Goal: Answer question/provide support: Share knowledge or assist other users

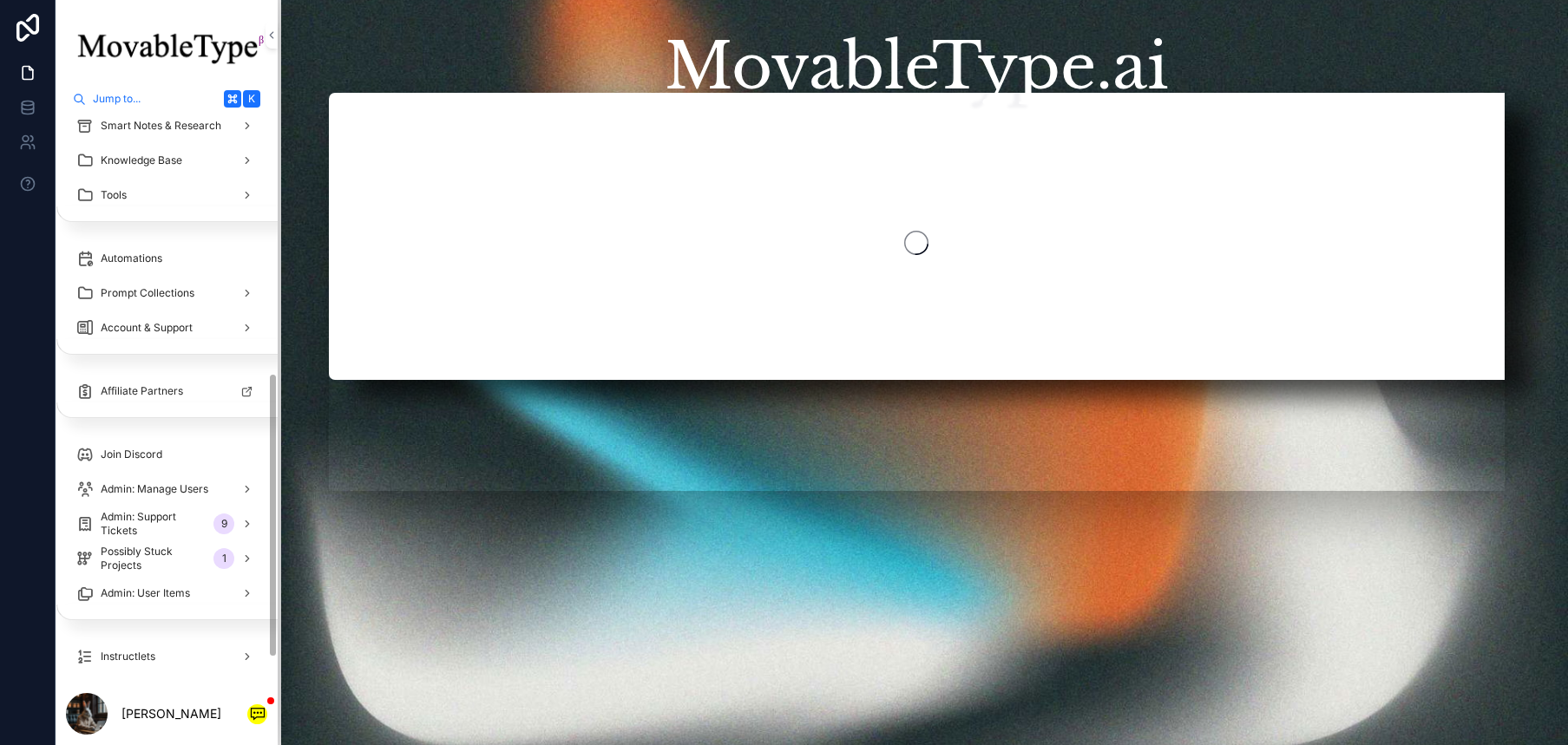
scroll to position [517, 0]
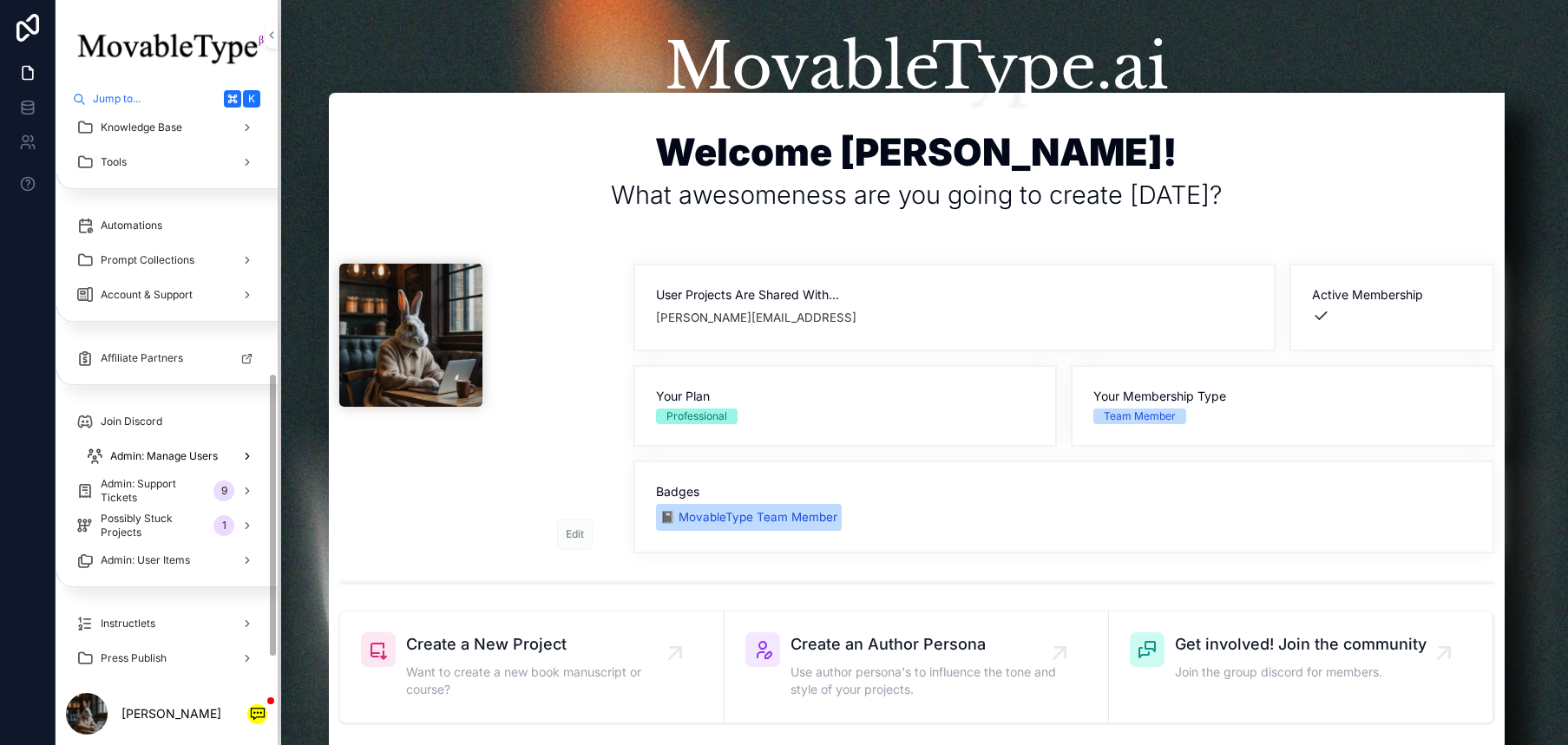
click at [197, 464] on div "Admin: Manage Users" at bounding box center [171, 456] width 171 height 28
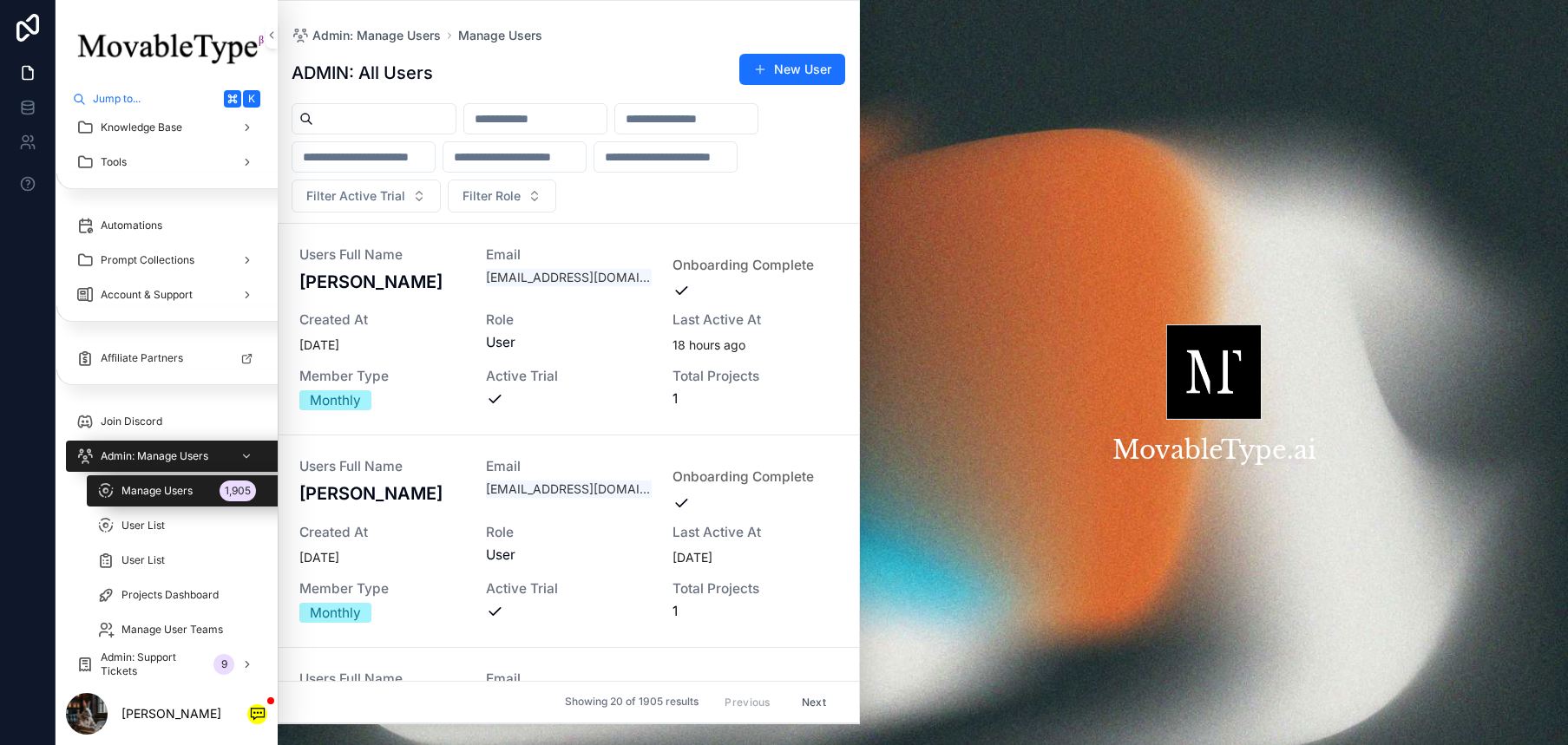
click at [439, 108] on input "scrollable content" at bounding box center [384, 118] width 142 height 25
paste input "**********"
type input "**********"
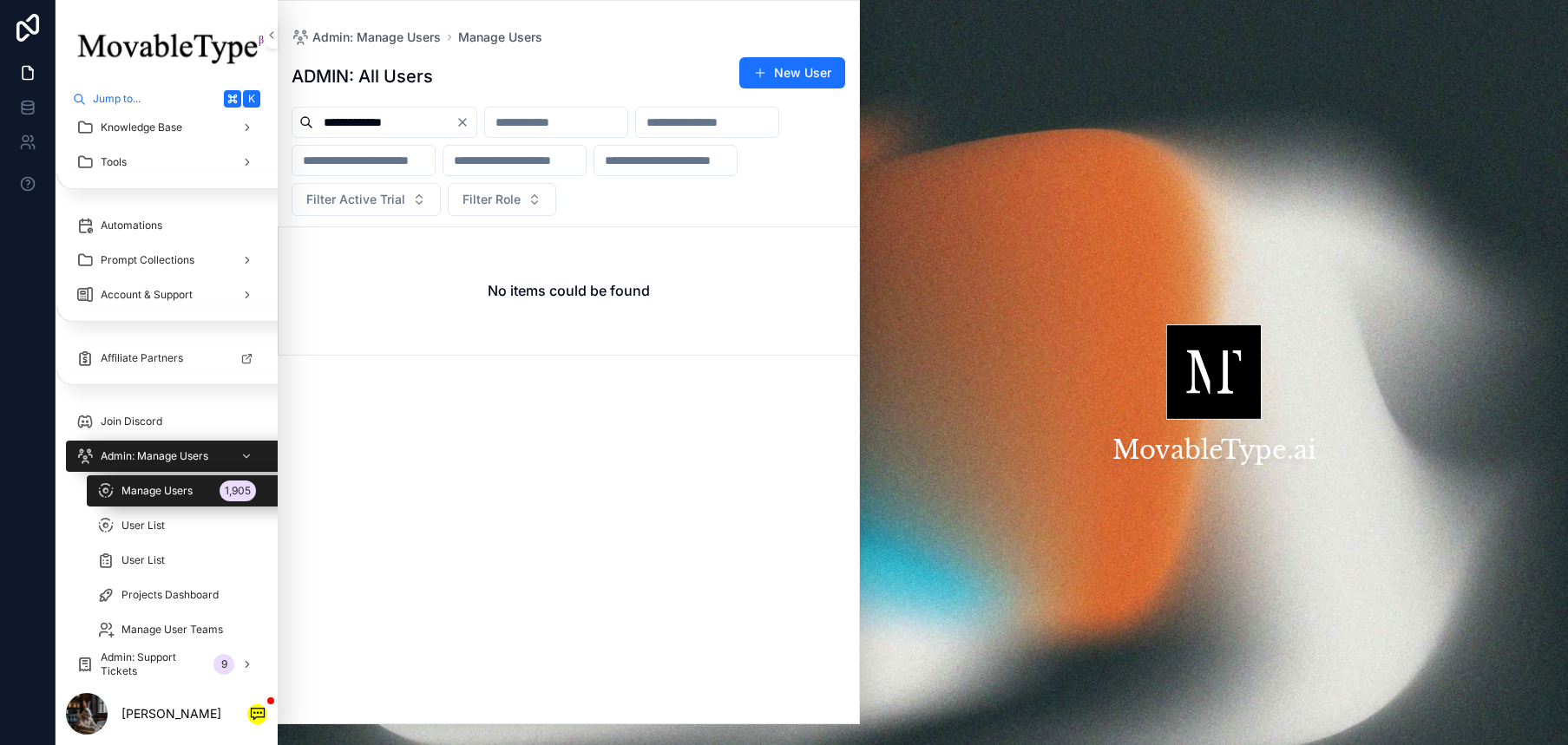
click at [469, 115] on icon "Clear" at bounding box center [462, 122] width 14 height 14
click at [419, 115] on input "scrollable content" at bounding box center [384, 122] width 142 height 25
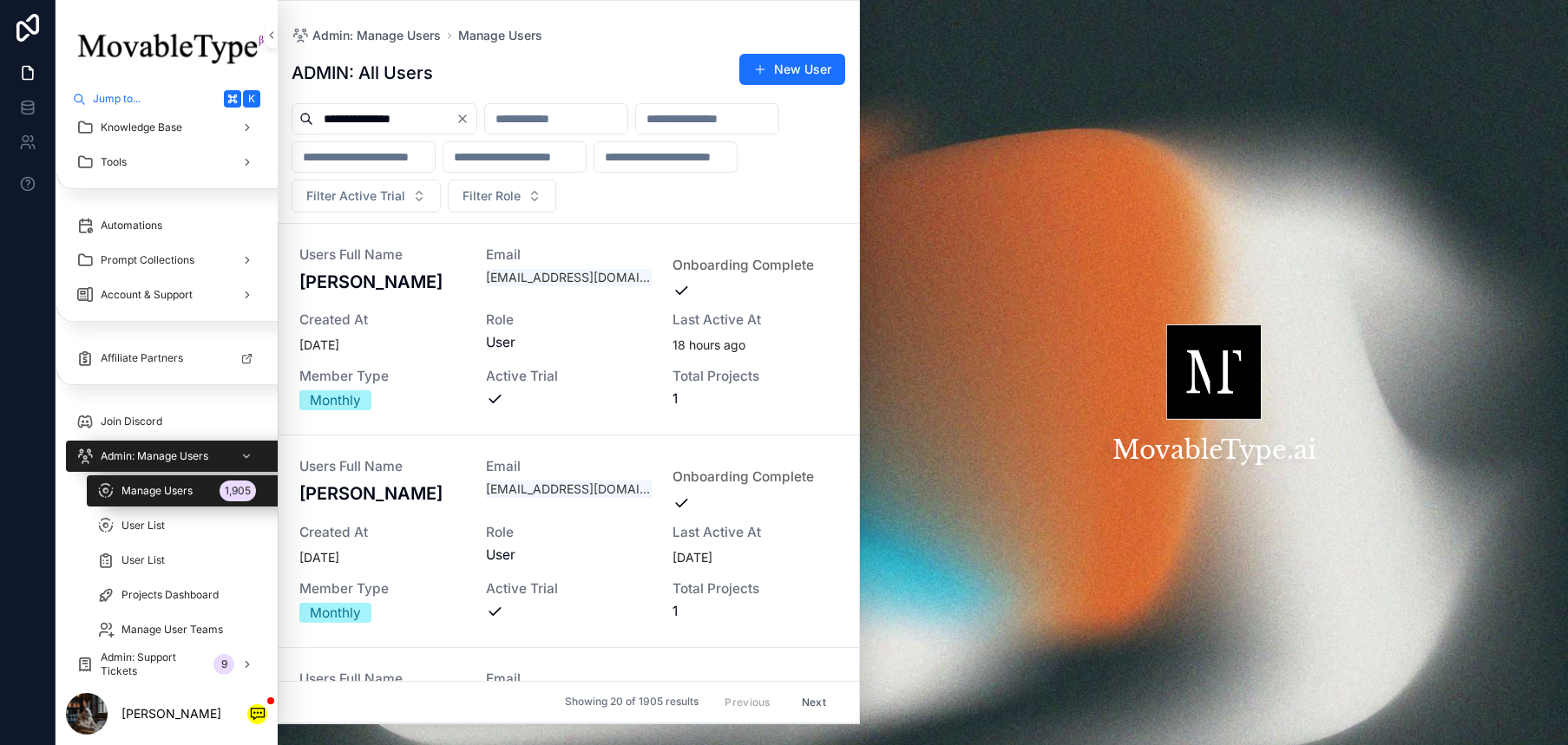
type input "**********"
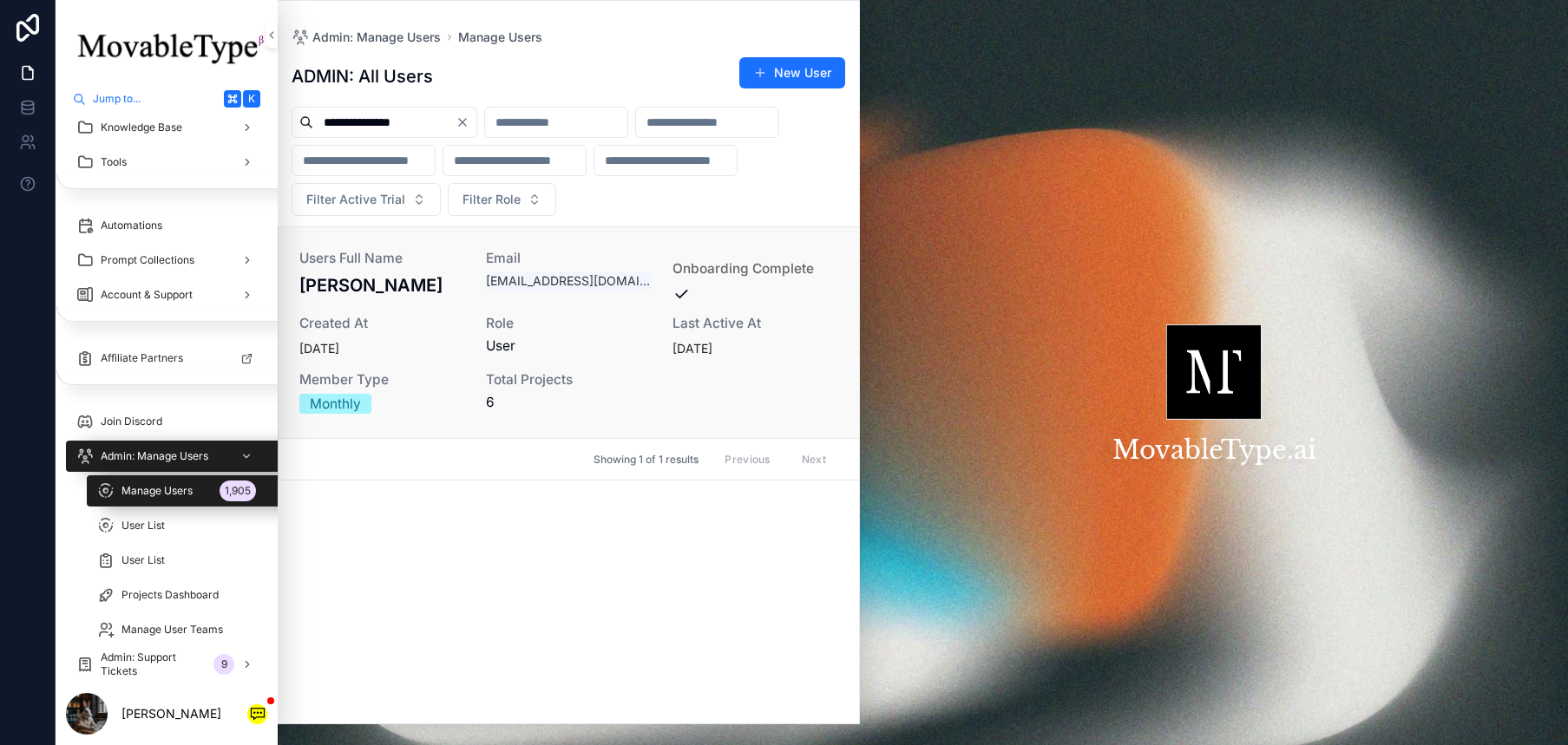
click at [476, 313] on div "Users Full Name [PERSON_NAME] Email [EMAIL_ADDRESS][DOMAIN_NAME] Onboarding Com…" at bounding box center [569, 333] width 539 height 162
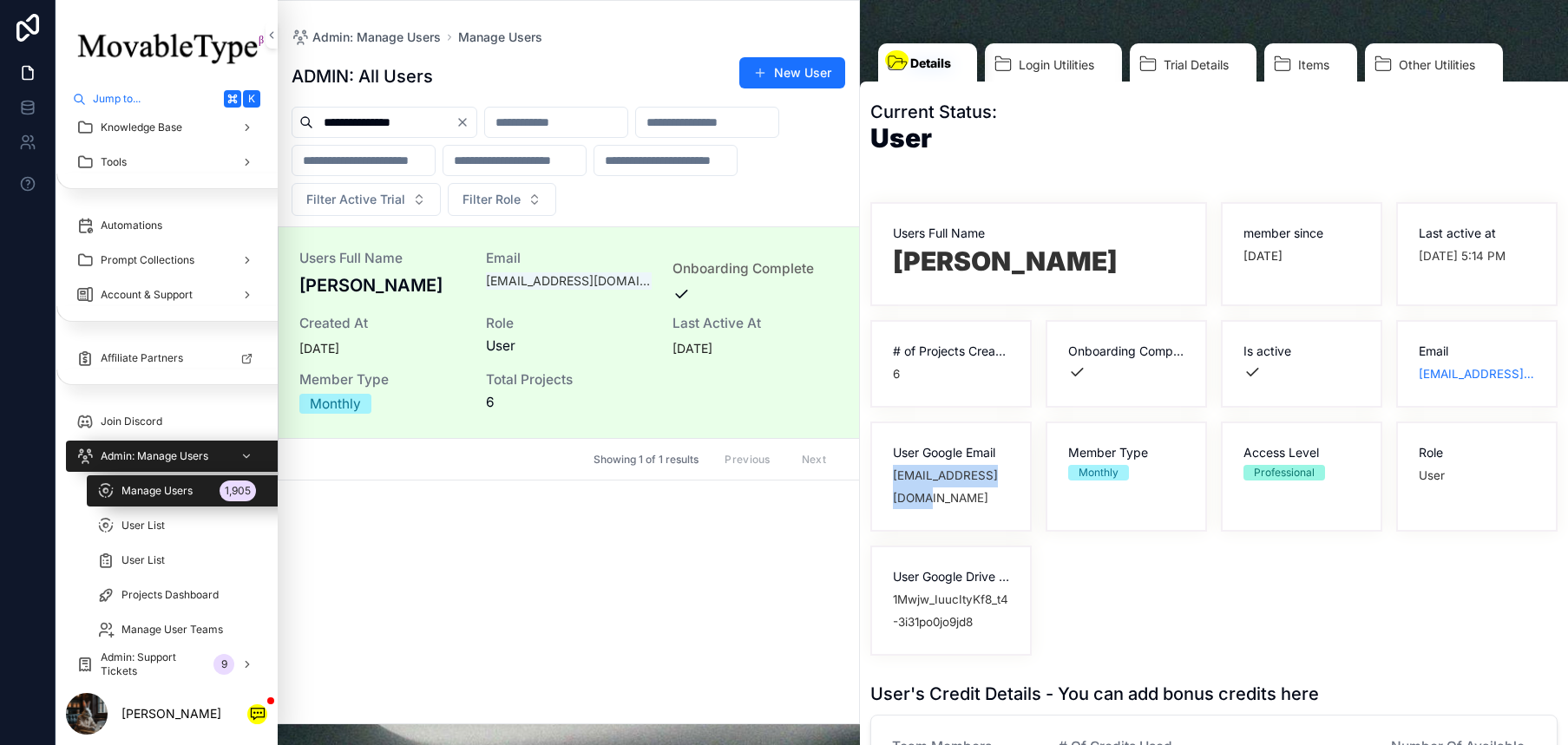
drag, startPoint x: 917, startPoint y: 499, endPoint x: 895, endPoint y: 476, distance: 31.8
click at [895, 476] on span "[EMAIL_ADDRESS][DOMAIN_NAME]" at bounding box center [951, 486] width 117 height 44
copy span "[EMAIL_ADDRESS][DOMAIN_NAME]"
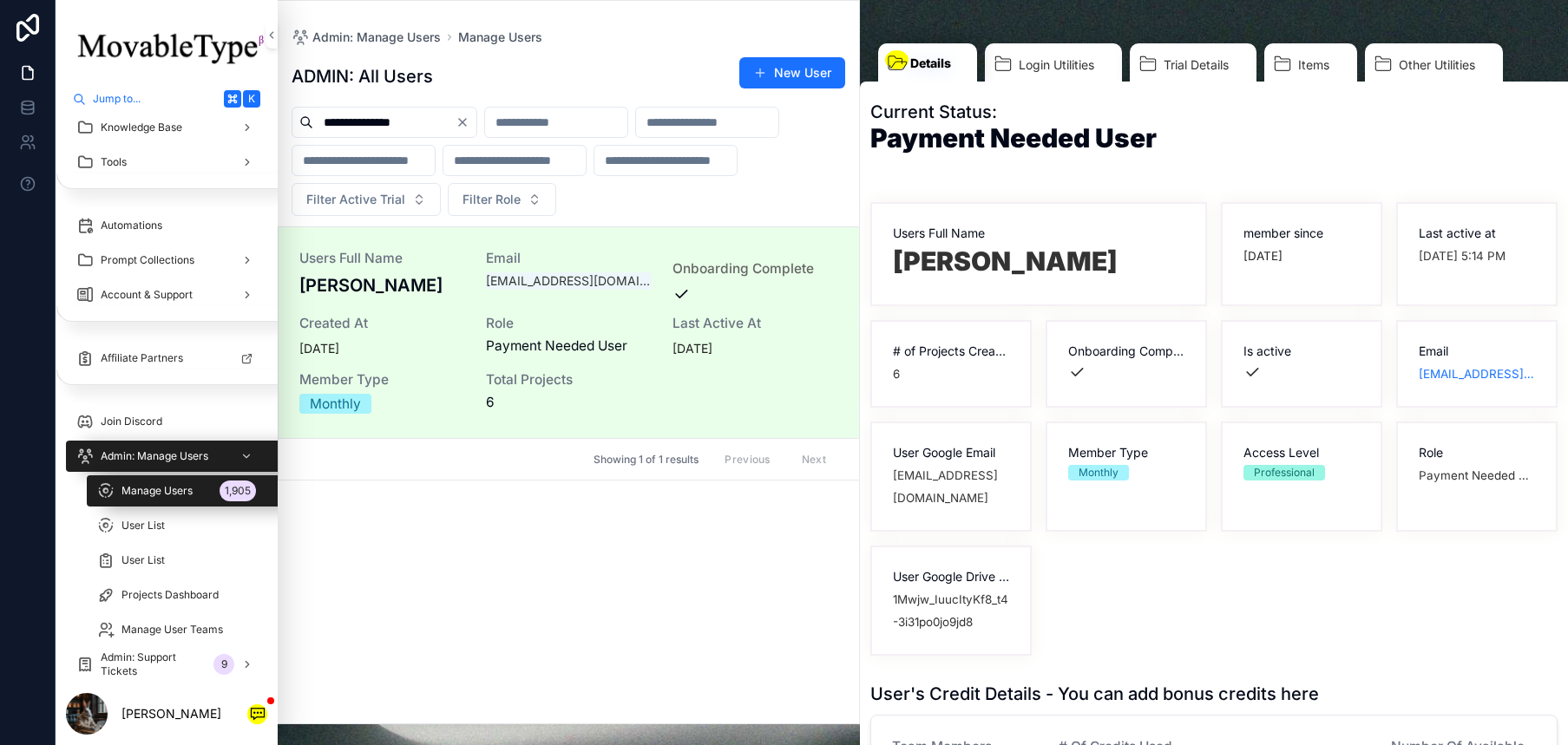
click at [1080, 584] on div "Users Full Name [PERSON_NAME] member since [DATE] Last active at [DATE] 5:14 PM…" at bounding box center [1214, 429] width 687 height 454
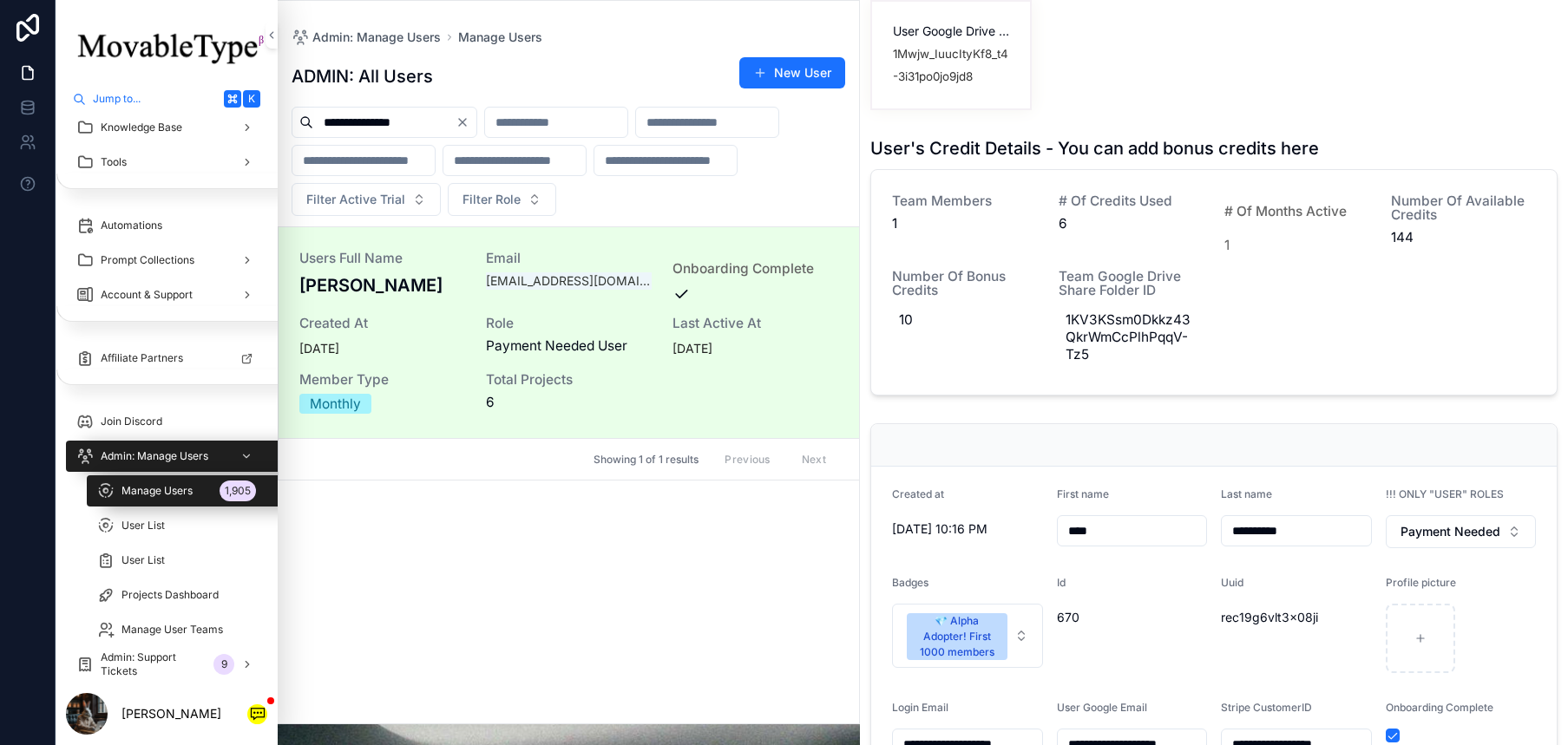
scroll to position [739, 0]
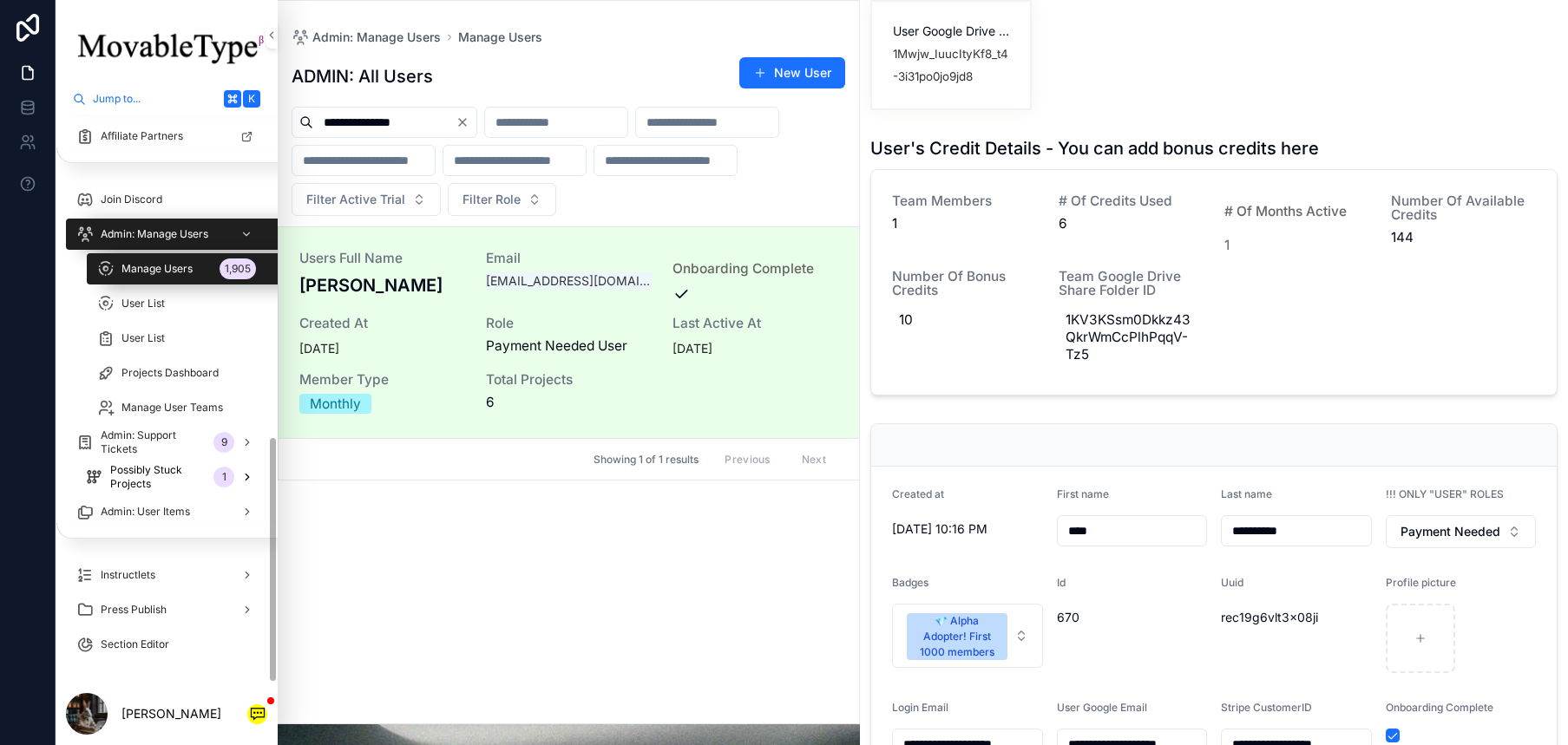
click at [183, 470] on span "Possibly Stuck Projects" at bounding box center [159, 477] width 97 height 28
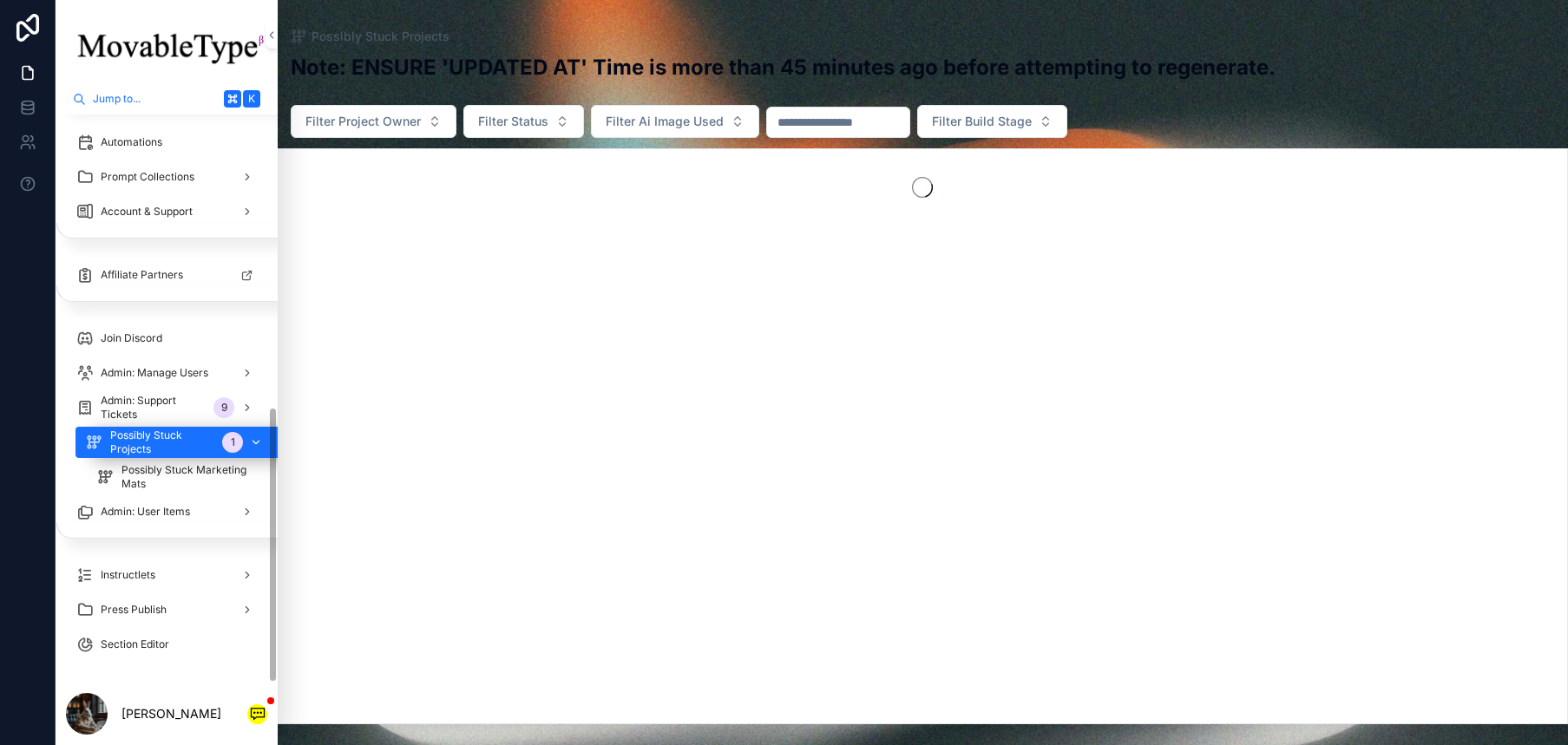
scroll to position [600, 0]
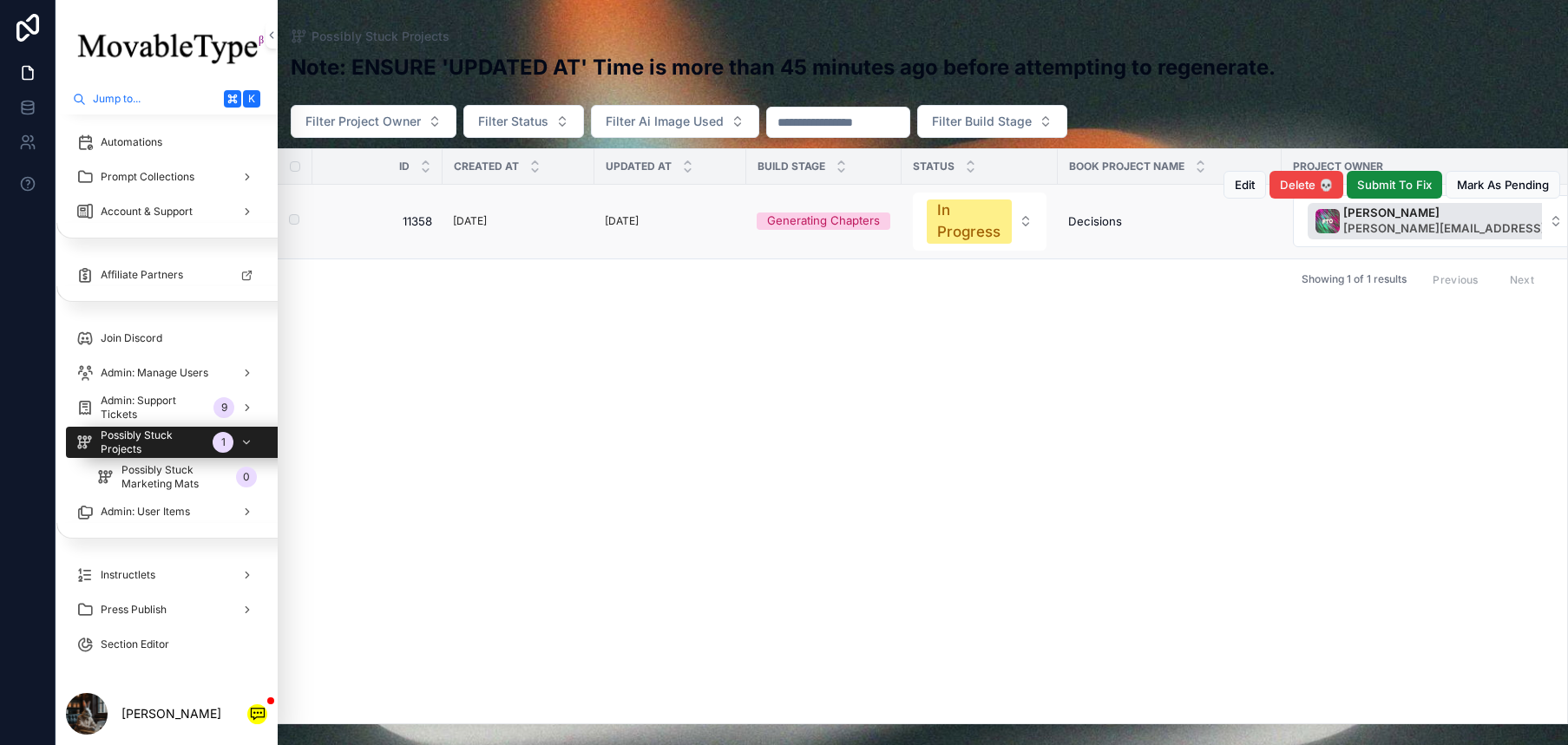
click at [703, 230] on div "[DATE]" at bounding box center [669, 220] width 131 height 19
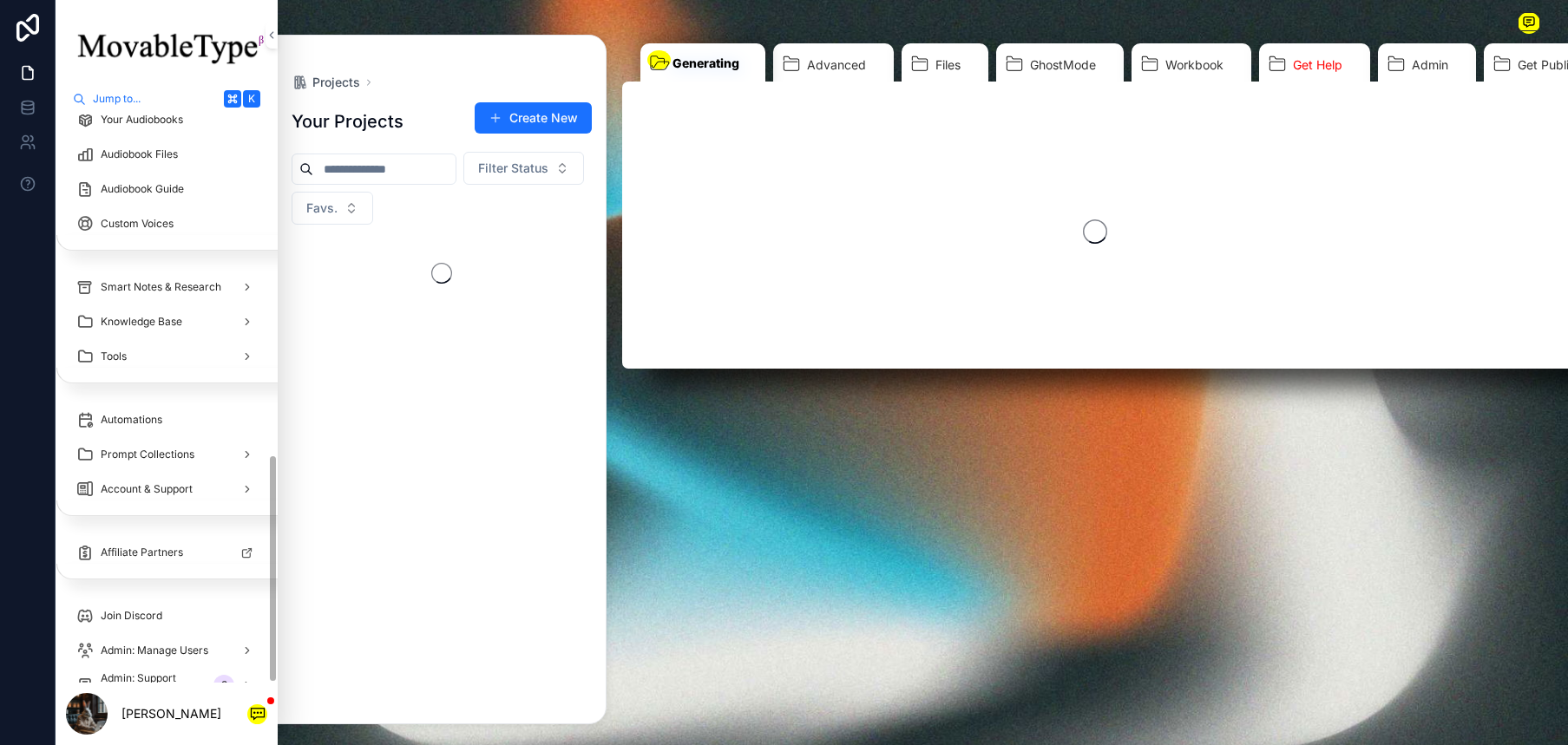
scroll to position [843, 0]
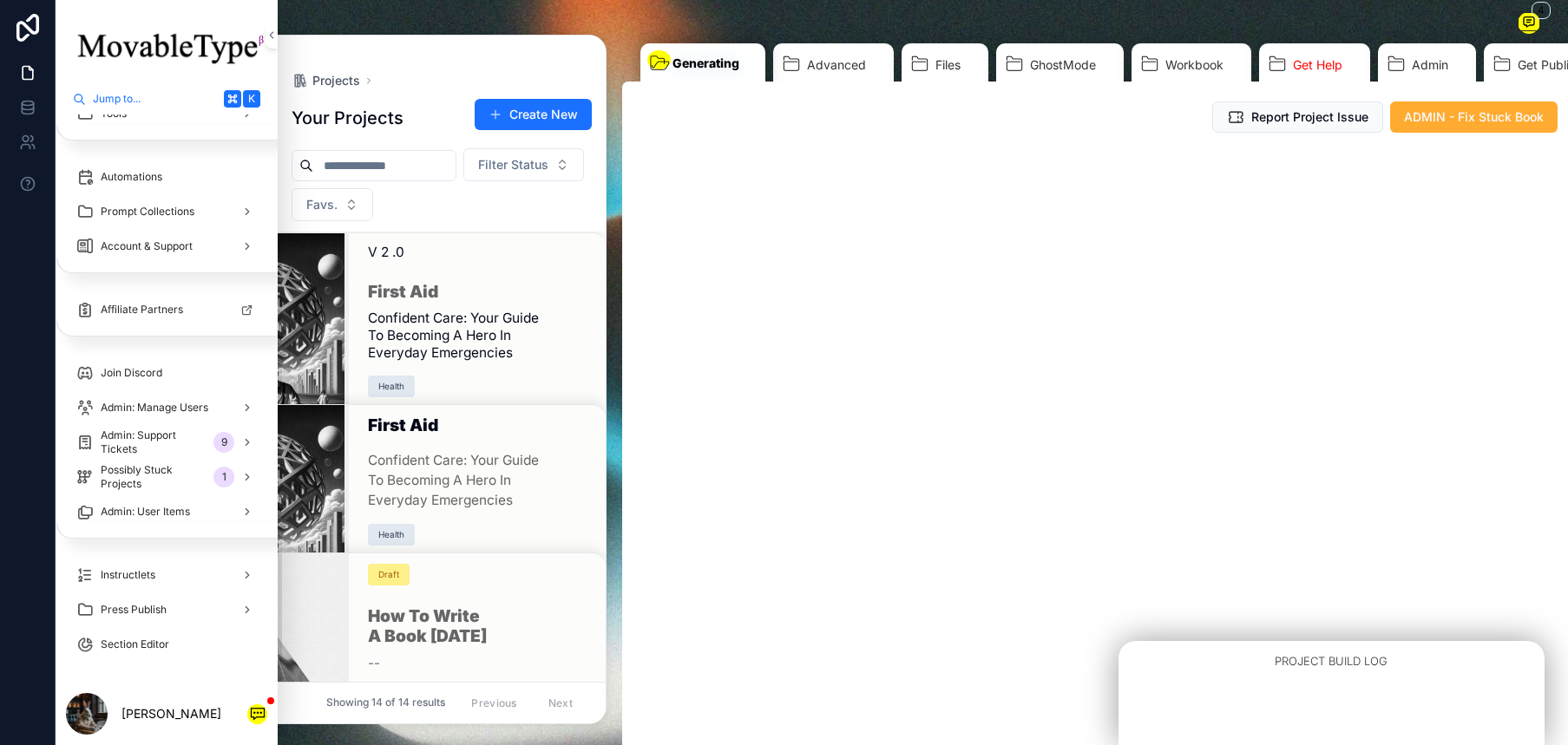
click at [1480, 137] on div "Report Project Issue ADMIN - Fix Stuck Book" at bounding box center [1095, 117] width 946 height 45
click at [1480, 123] on span "ADMIN - Fix Stuck Book" at bounding box center [1473, 117] width 139 height 18
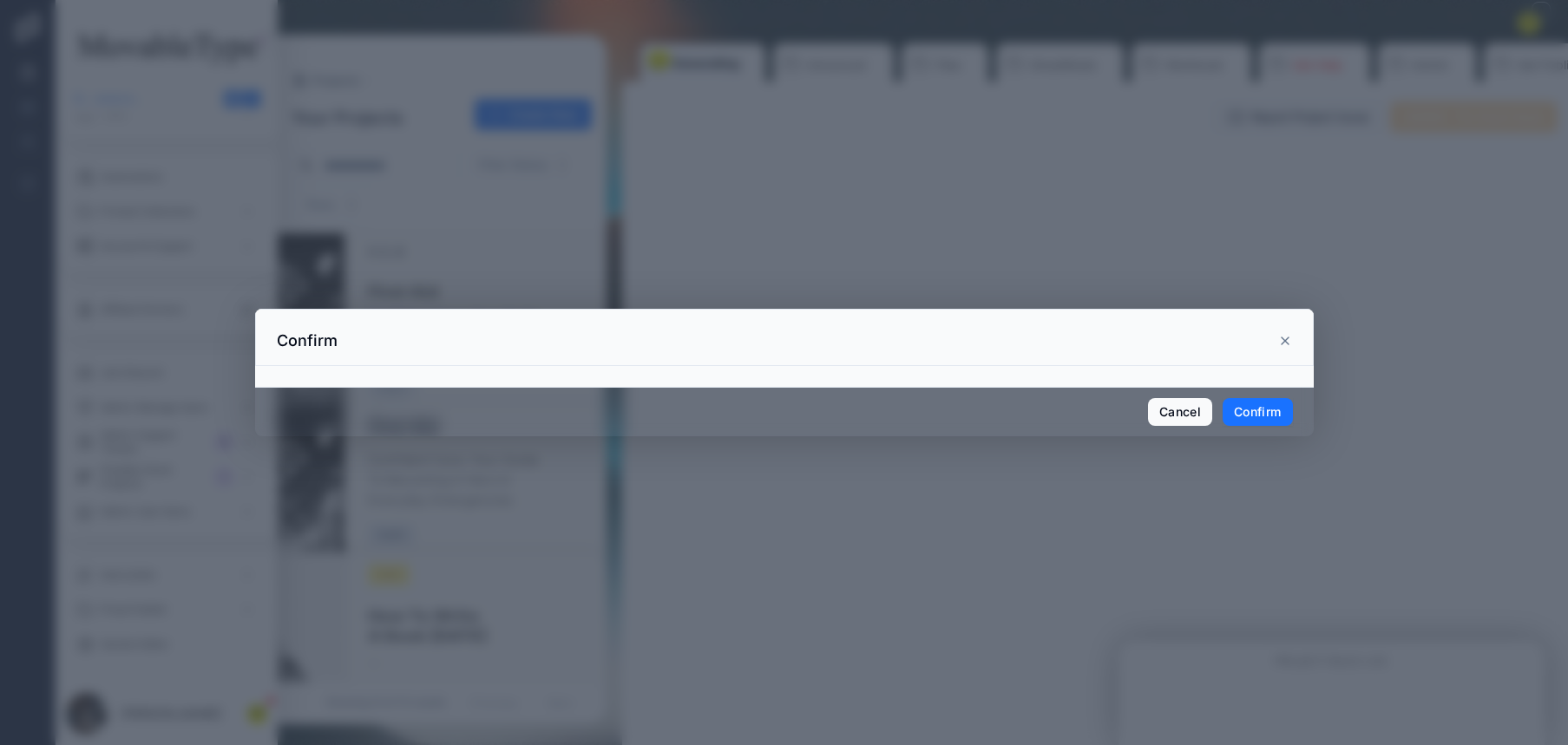
click at [1263, 407] on button "Confirm" at bounding box center [1257, 411] width 69 height 28
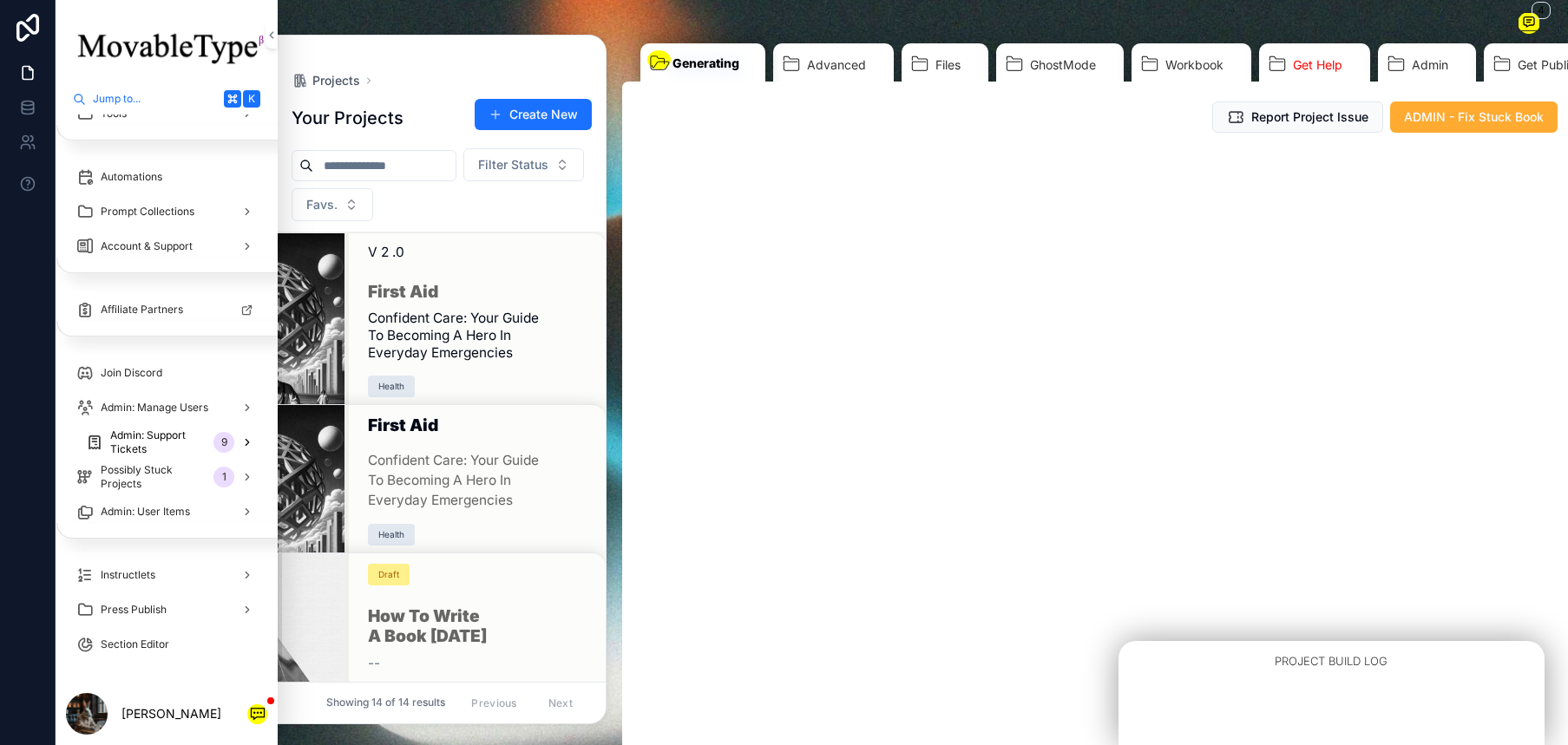
click at [247, 440] on icon "scrollable content" at bounding box center [248, 443] width 4 height 6
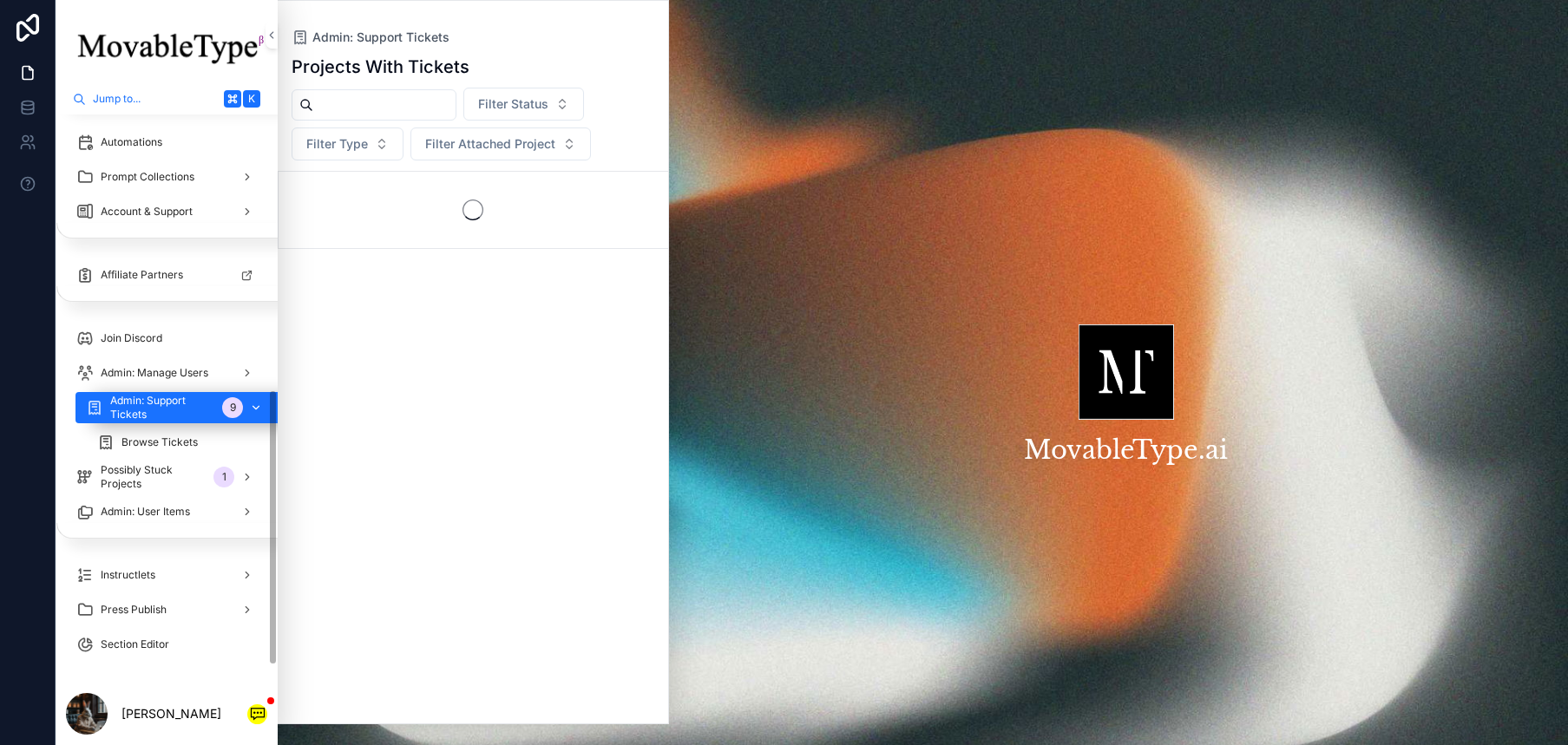
scroll to position [565, 0]
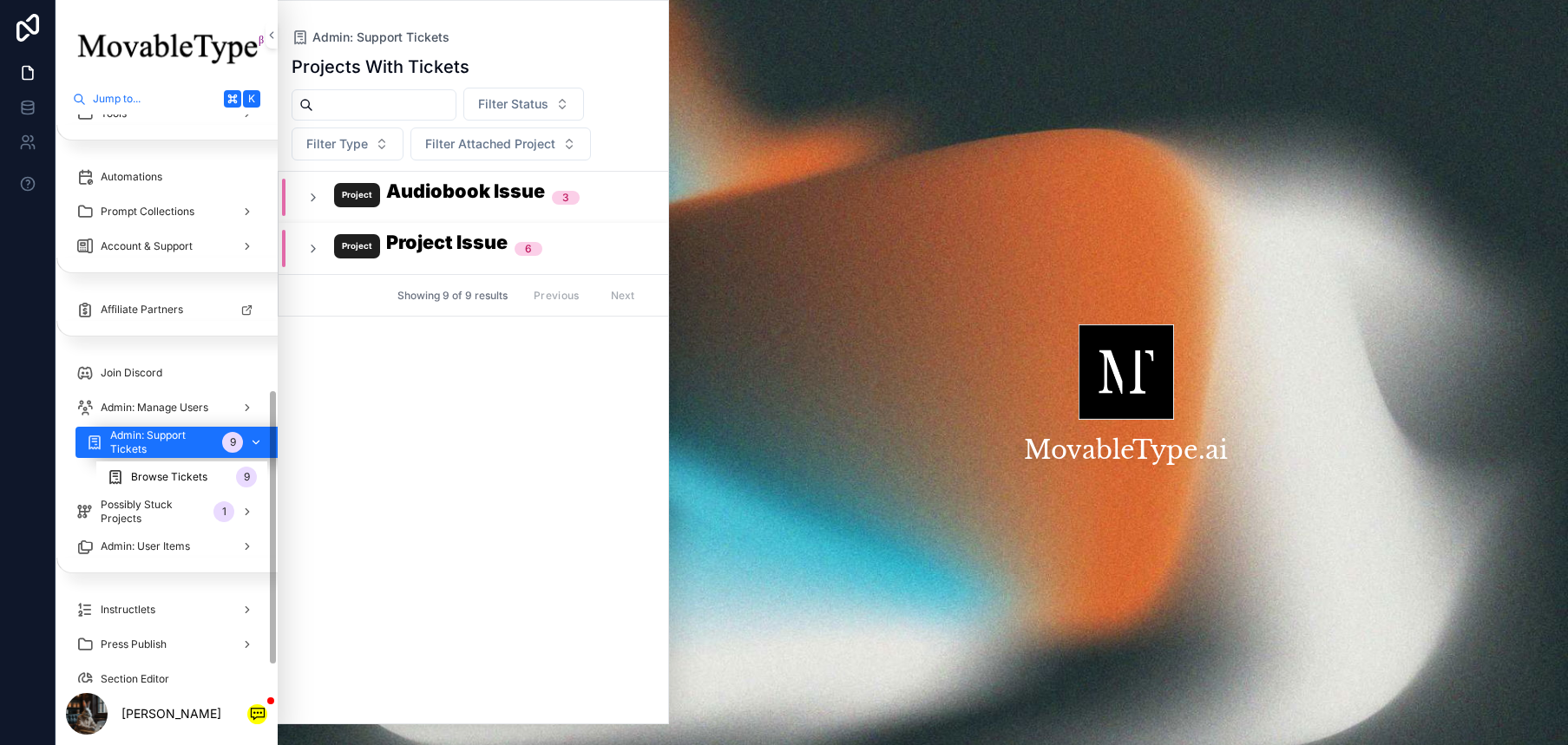
click at [171, 478] on span "Browse Tickets" at bounding box center [169, 477] width 76 height 14
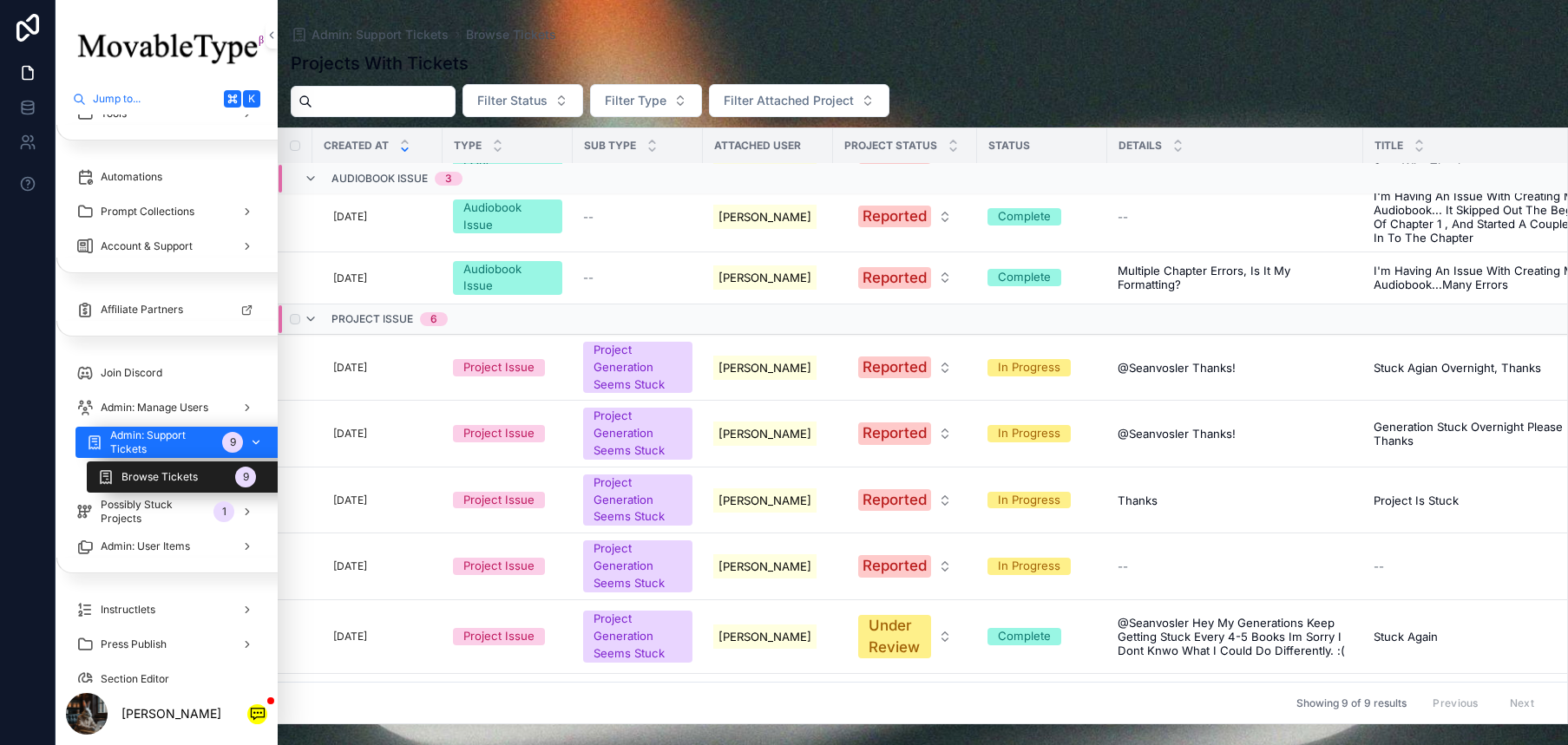
scroll to position [148, 0]
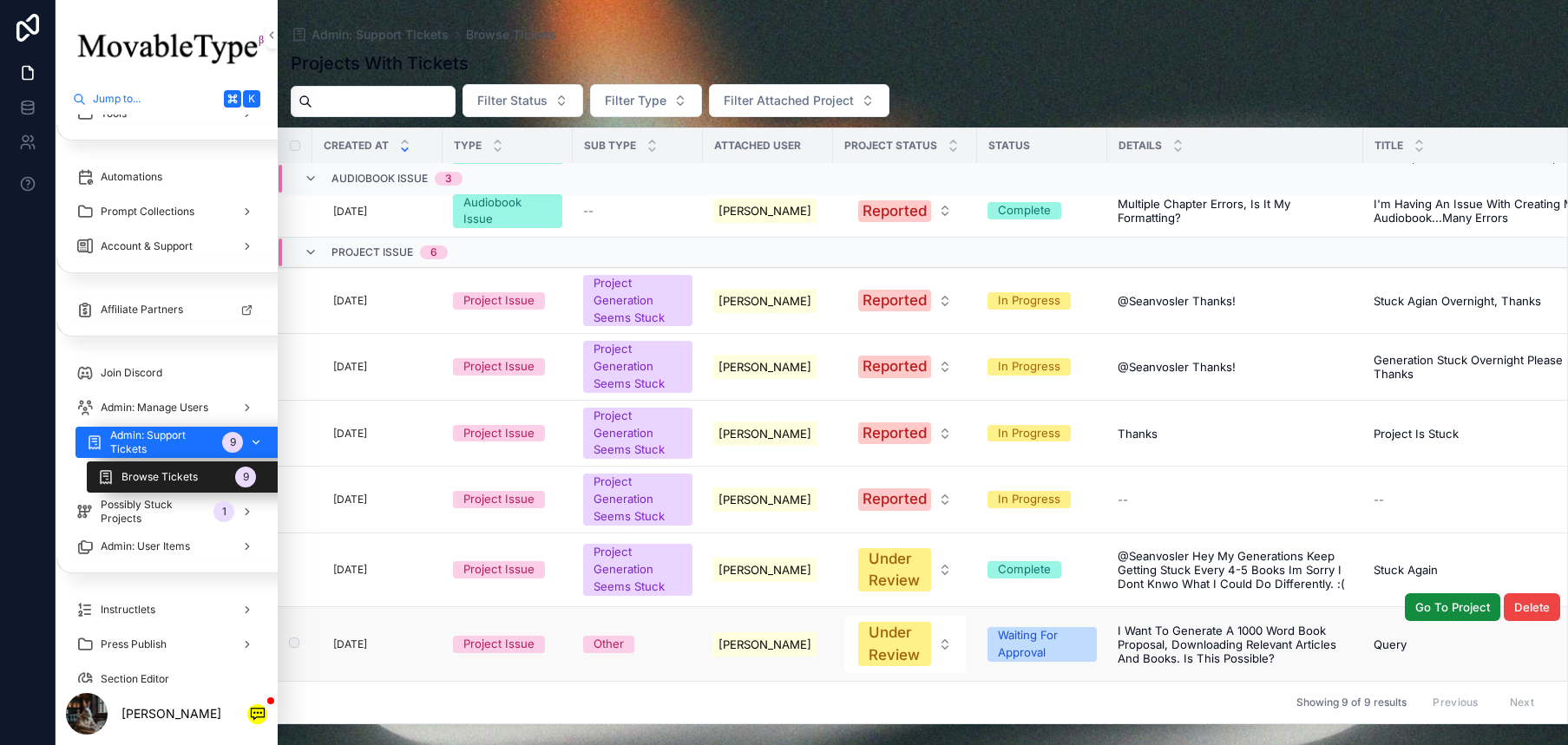
click at [814, 645] on td "[PERSON_NAME]" at bounding box center [768, 643] width 130 height 74
click at [837, 626] on td "Under Review" at bounding box center [905, 643] width 144 height 74
click at [1208, 624] on span "I want to generate a 1000 word book proposal, downloading relevant articles and…" at bounding box center [1235, 644] width 235 height 41
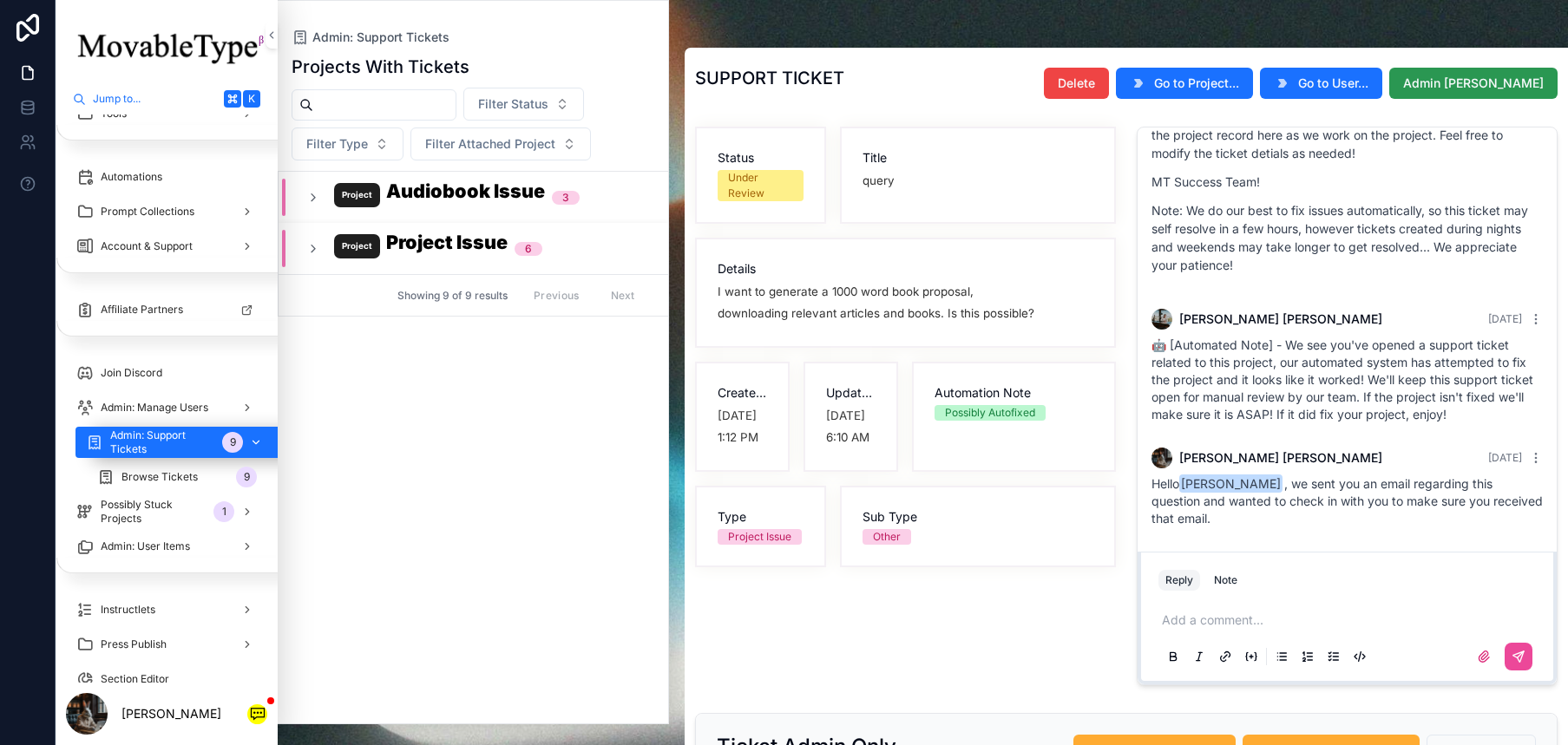
click at [1496, 91] on span "Admin [PERSON_NAME]" at bounding box center [1473, 84] width 140 height 18
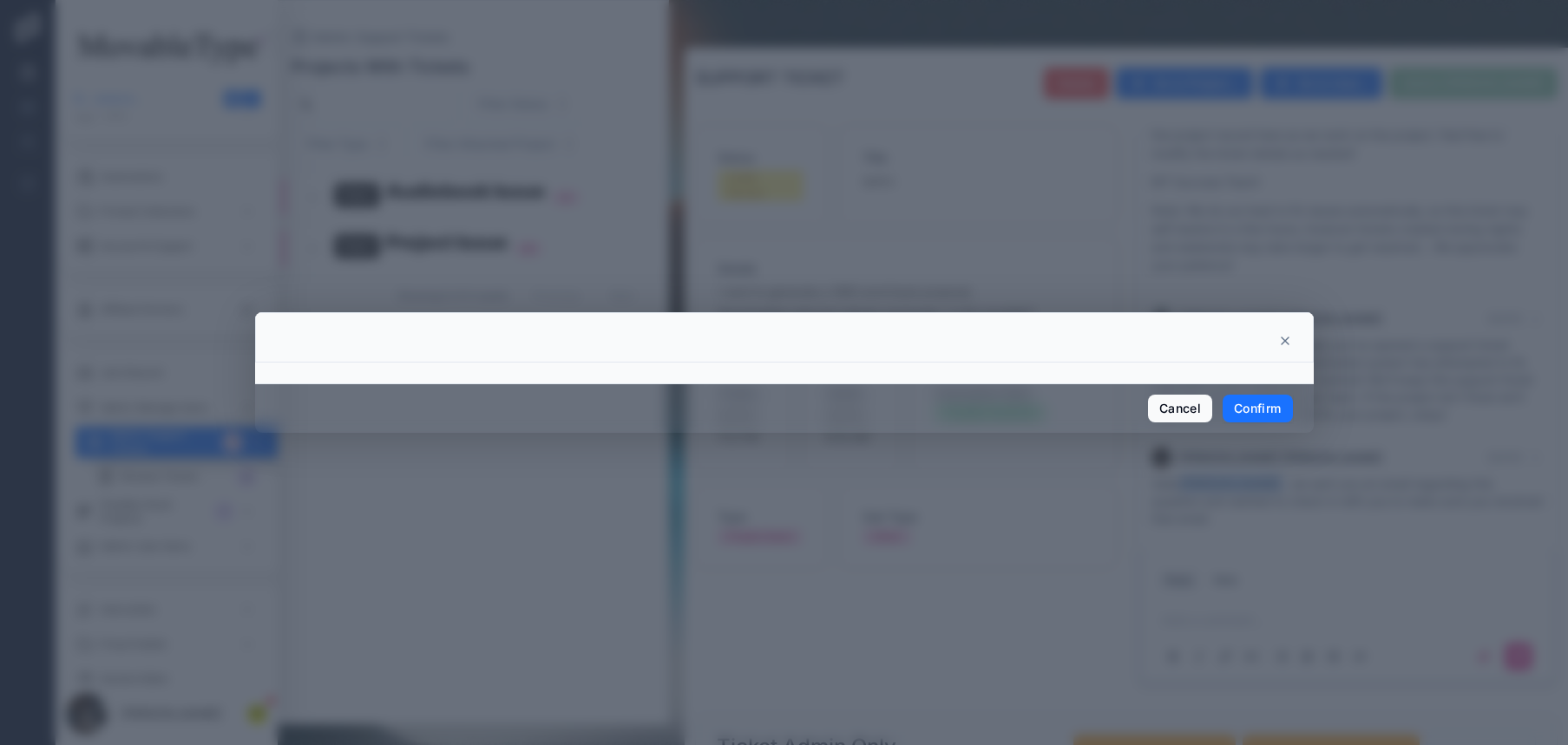
click at [1253, 410] on button "Confirm" at bounding box center [1257, 409] width 69 height 28
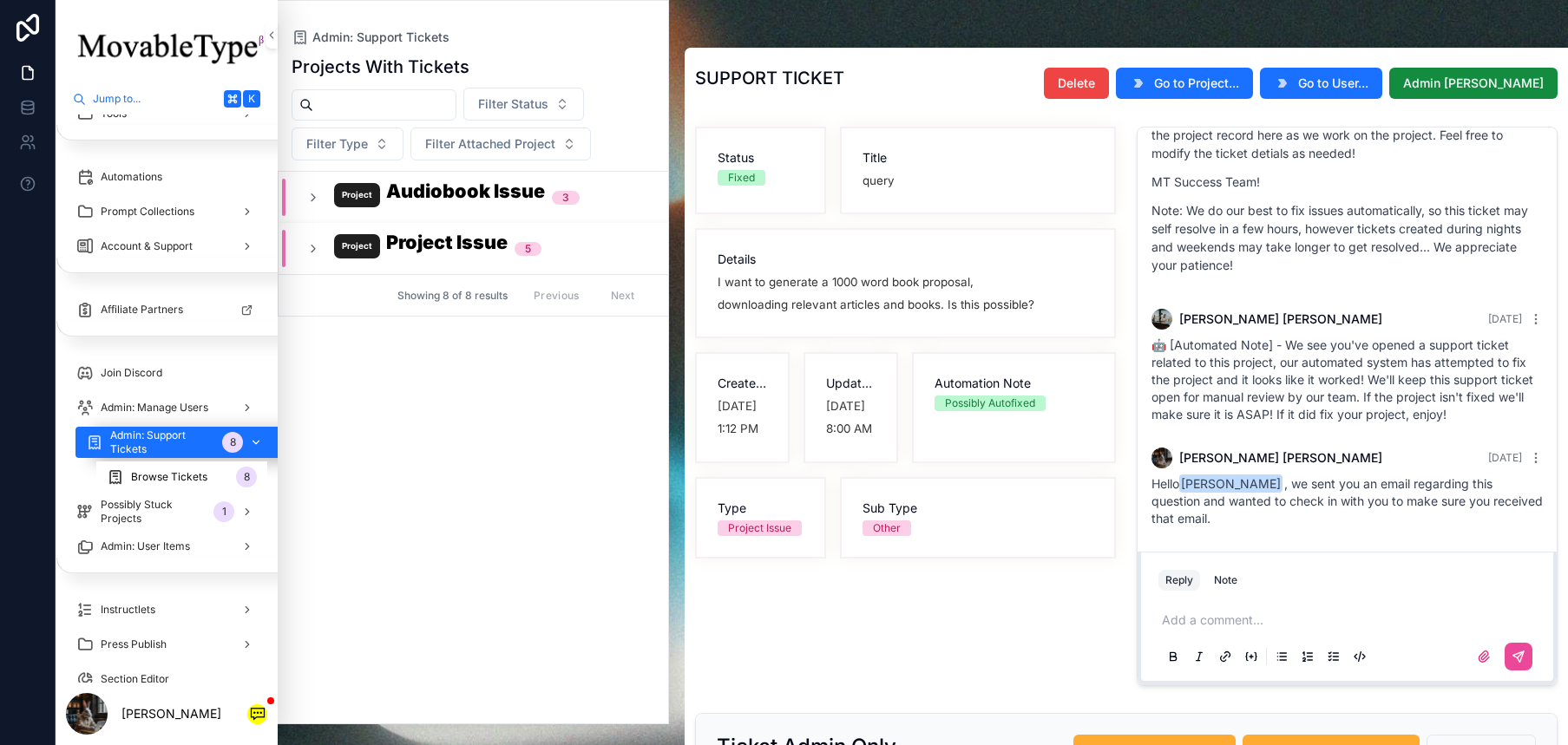
click at [207, 480] on div "Browse Tickets 8" at bounding box center [182, 477] width 150 height 28
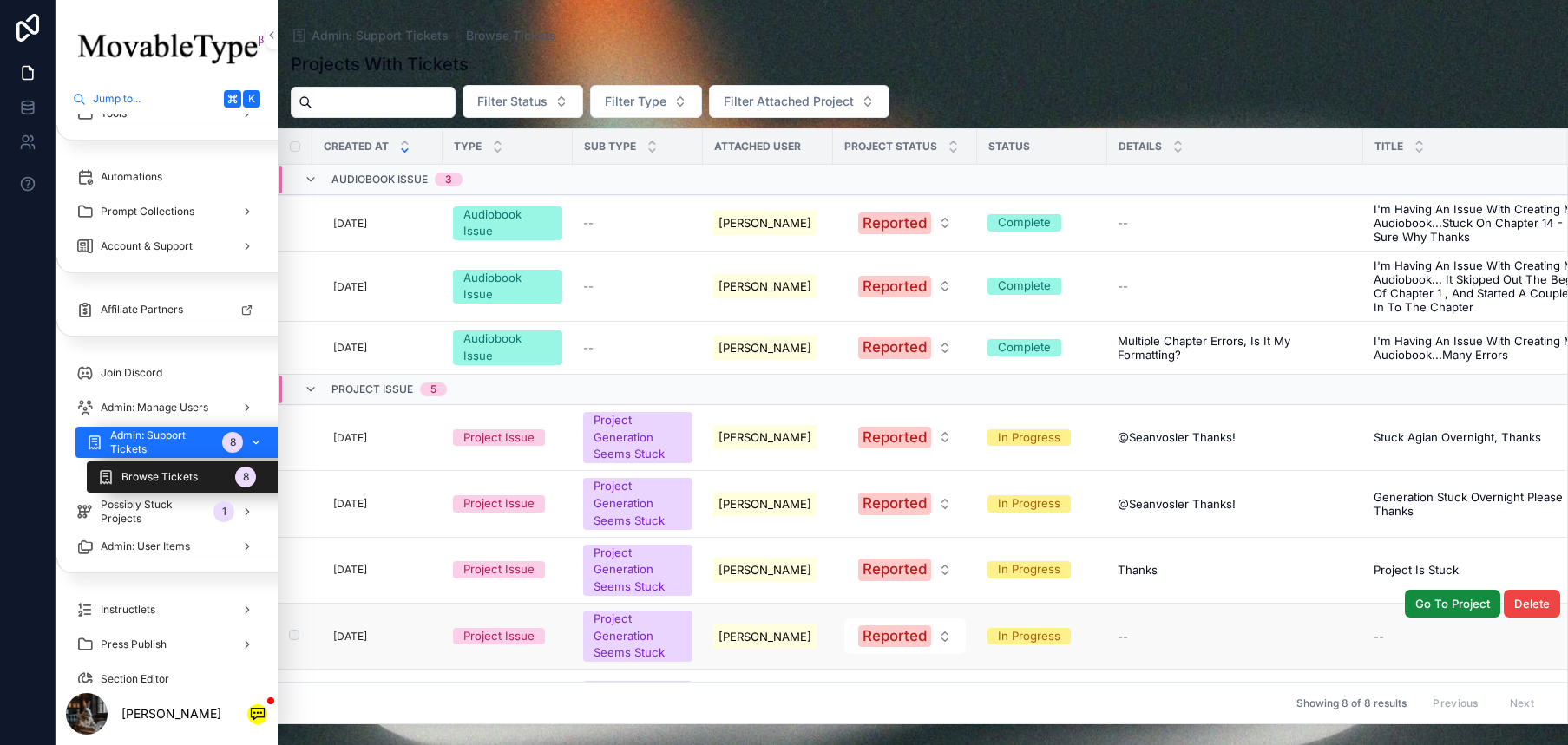
click at [1153, 633] on div "--" at bounding box center [1235, 636] width 235 height 14
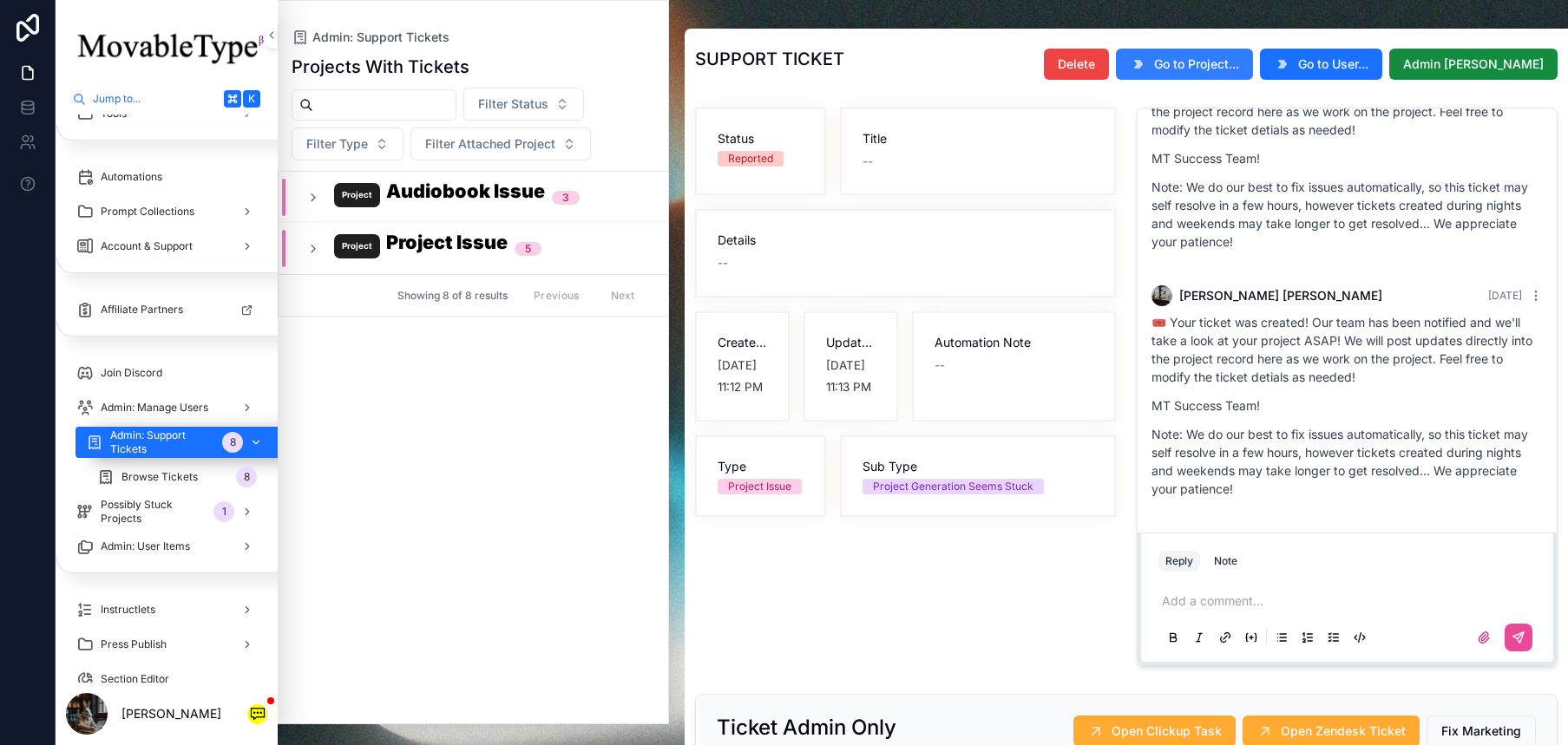
click at [1239, 70] on span "Go to Project..." at bounding box center [1197, 64] width 85 height 18
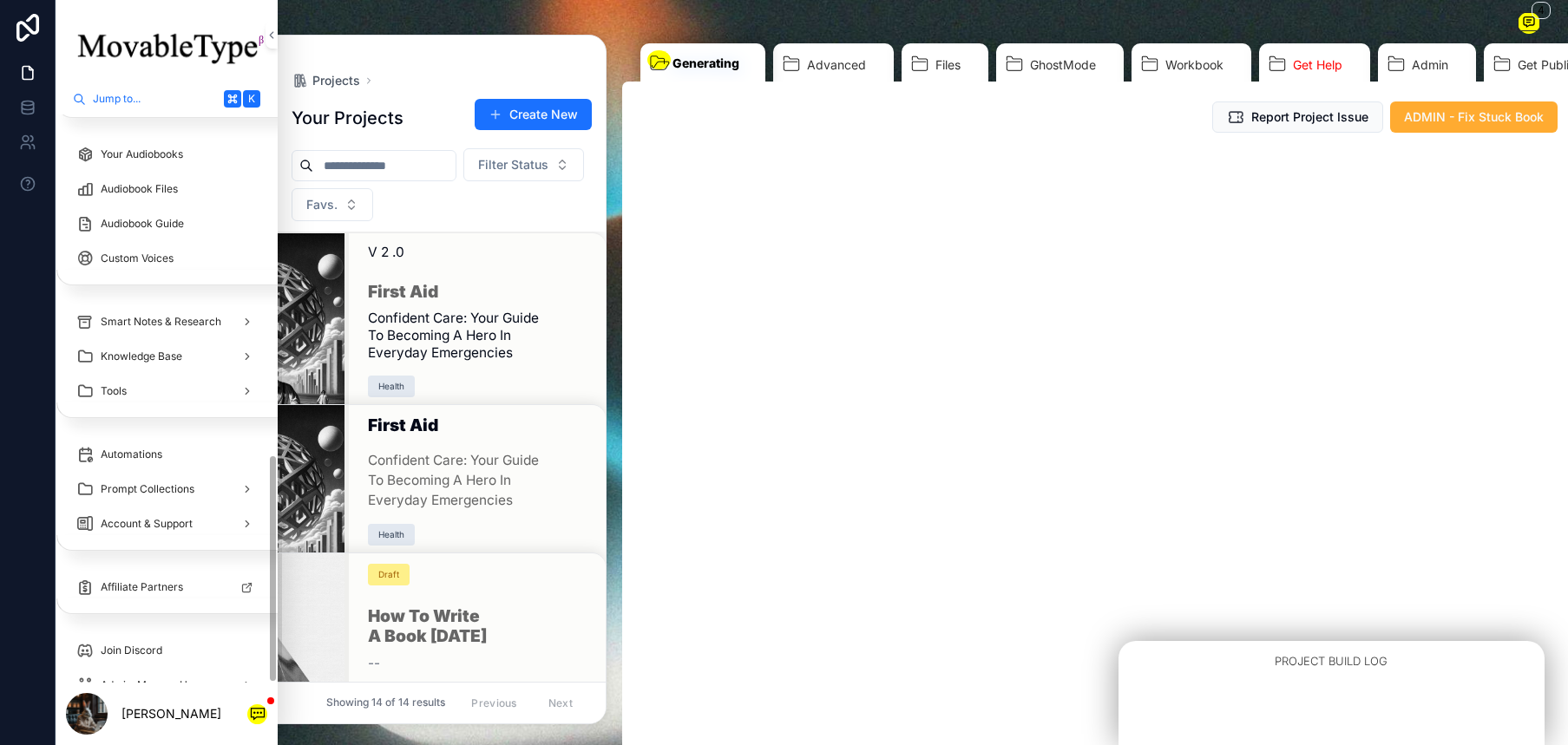
scroll to position [843, 0]
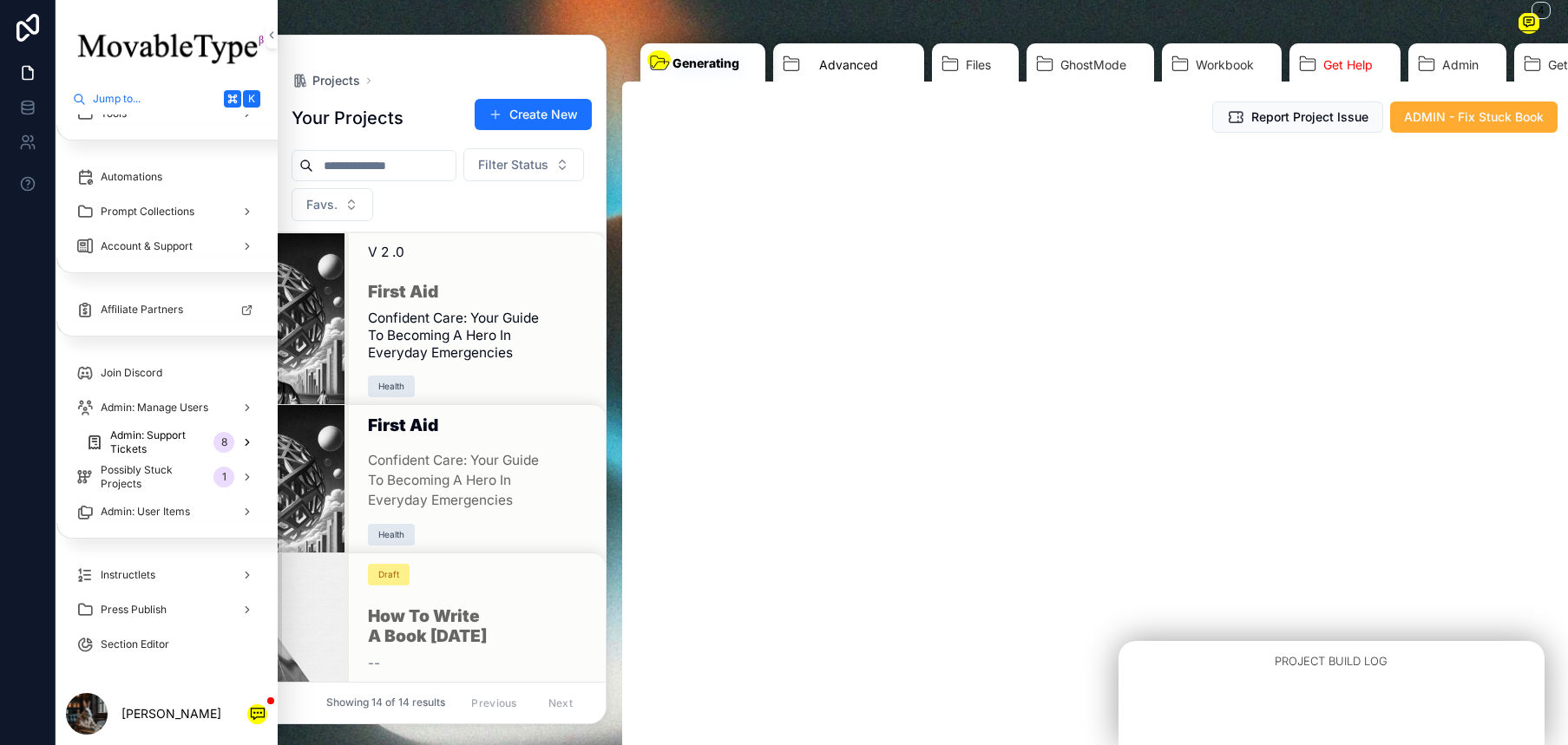
click at [817, 66] on link "Advanced" at bounding box center [848, 67] width 151 height 47
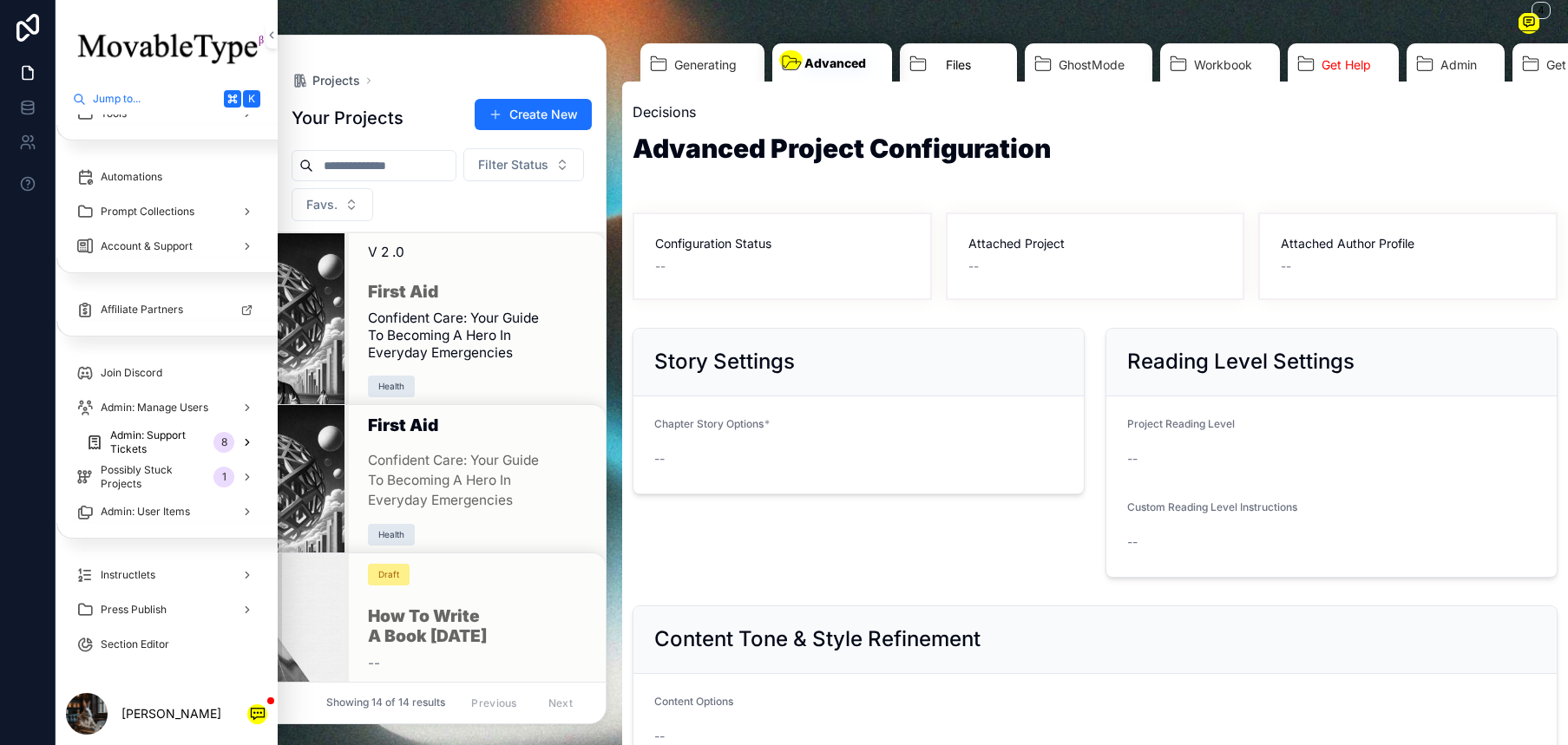
click at [936, 65] on link "Files" at bounding box center [958, 67] width 118 height 47
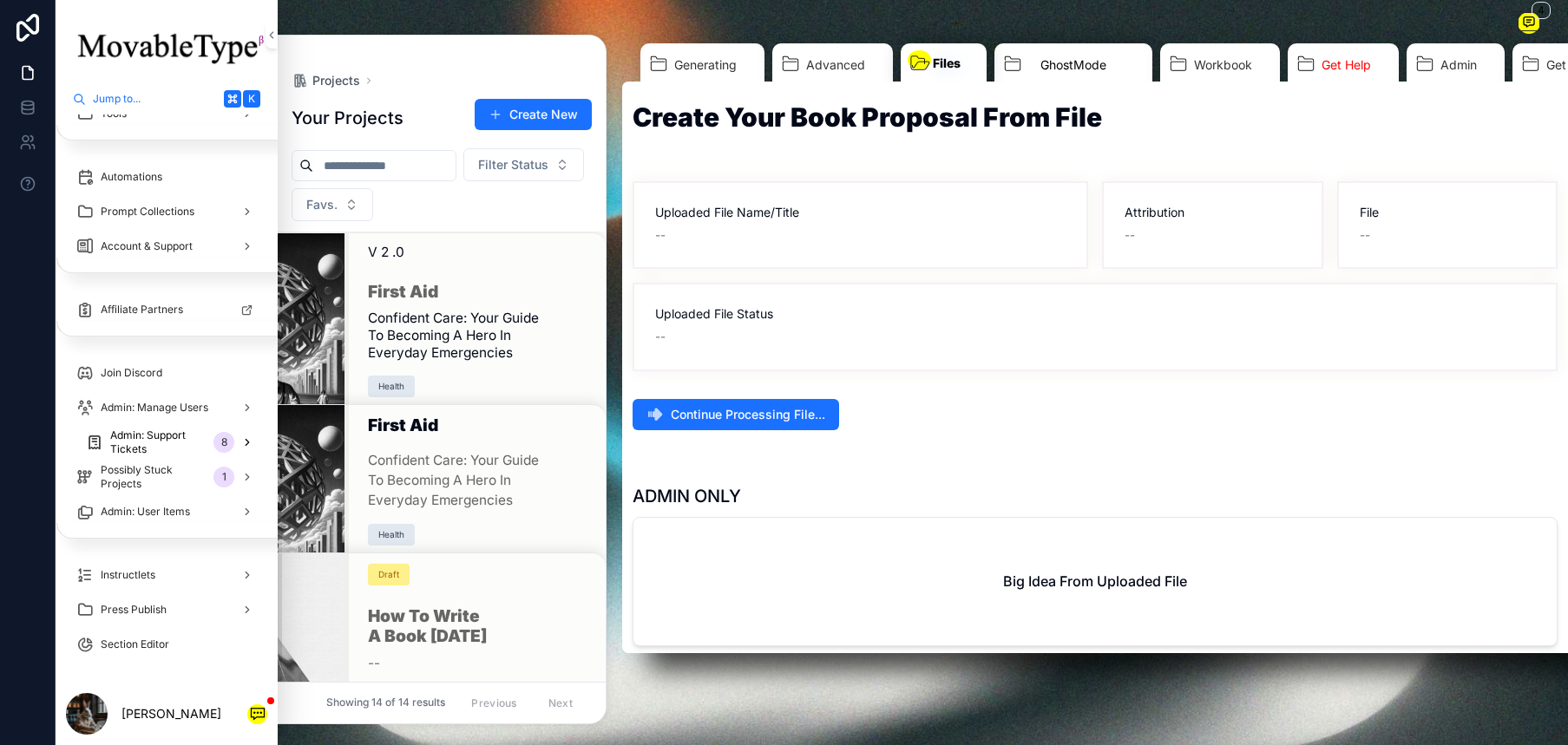
click at [1060, 64] on span "GhostMode" at bounding box center [1073, 65] width 66 height 18
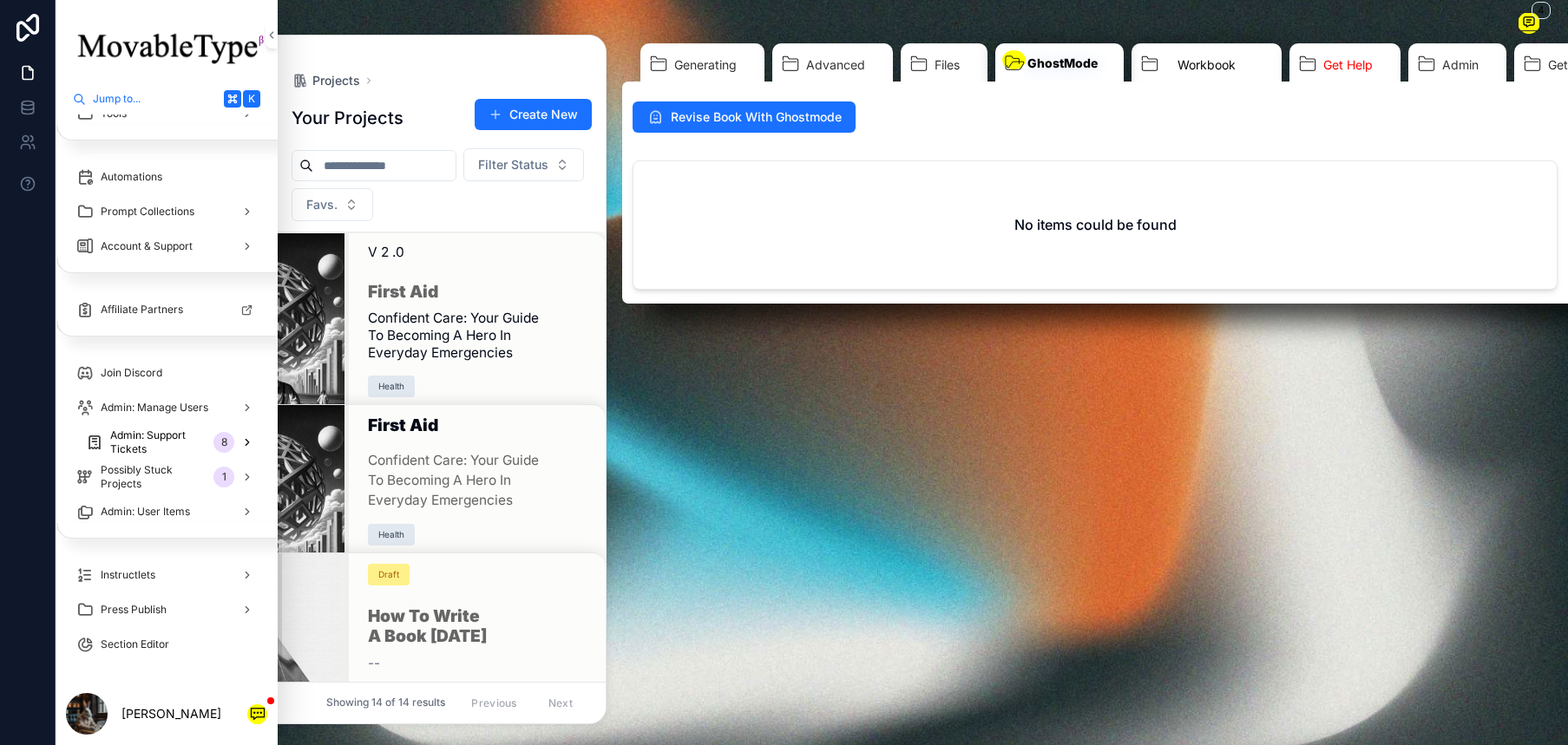
click at [1236, 74] on link "Workbook" at bounding box center [1207, 67] width 150 height 47
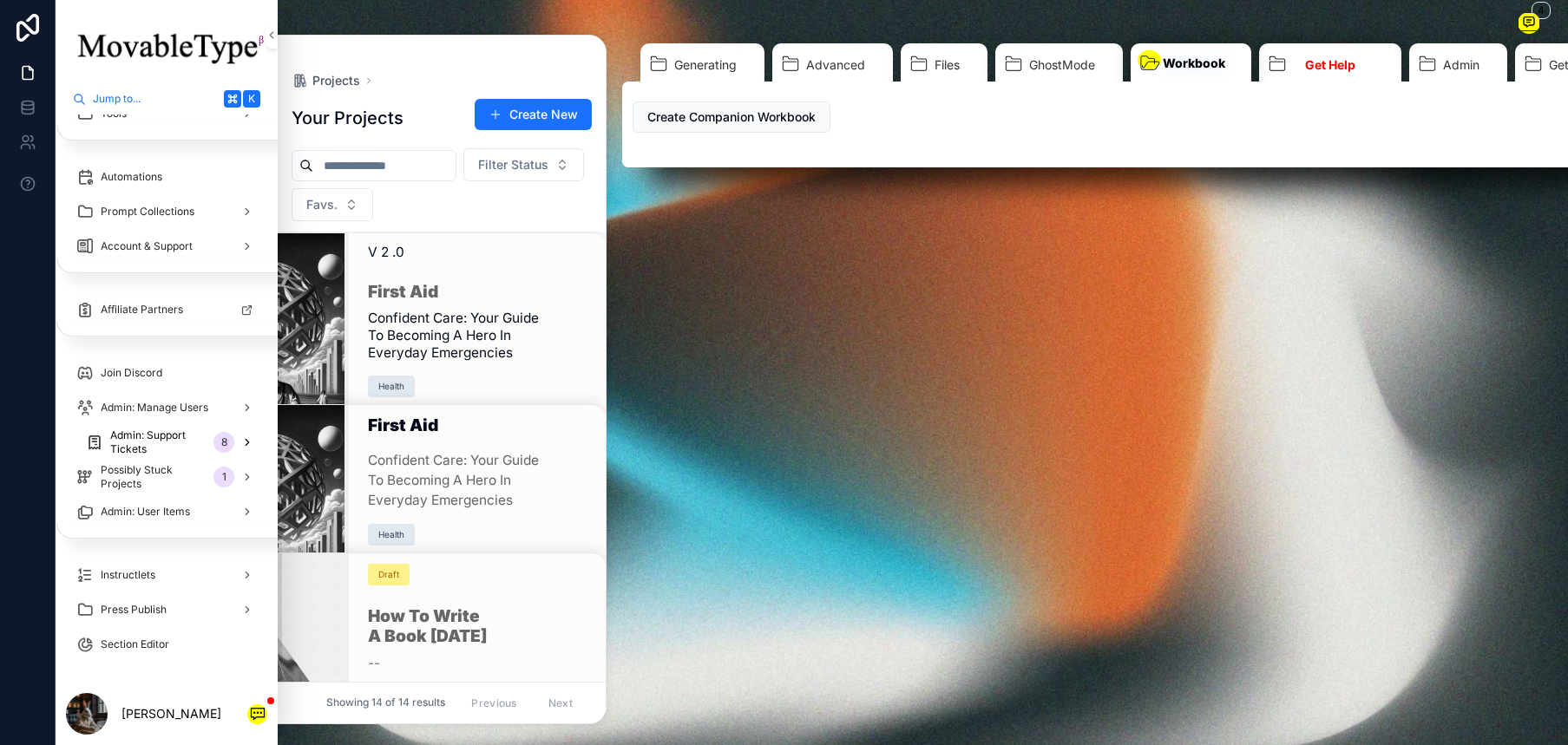
click at [1318, 72] on span "Get Help" at bounding box center [1330, 65] width 50 height 18
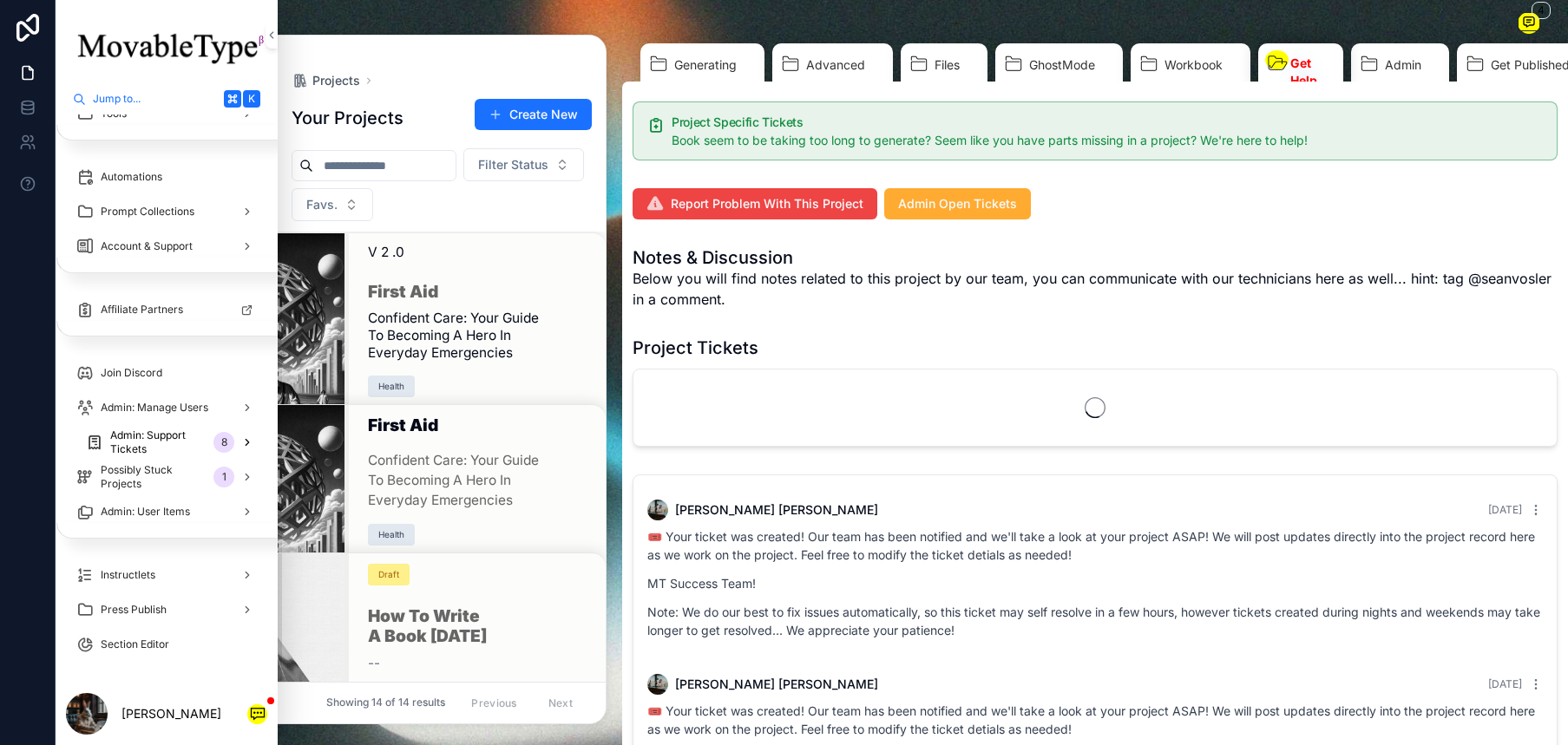
scroll to position [297, 0]
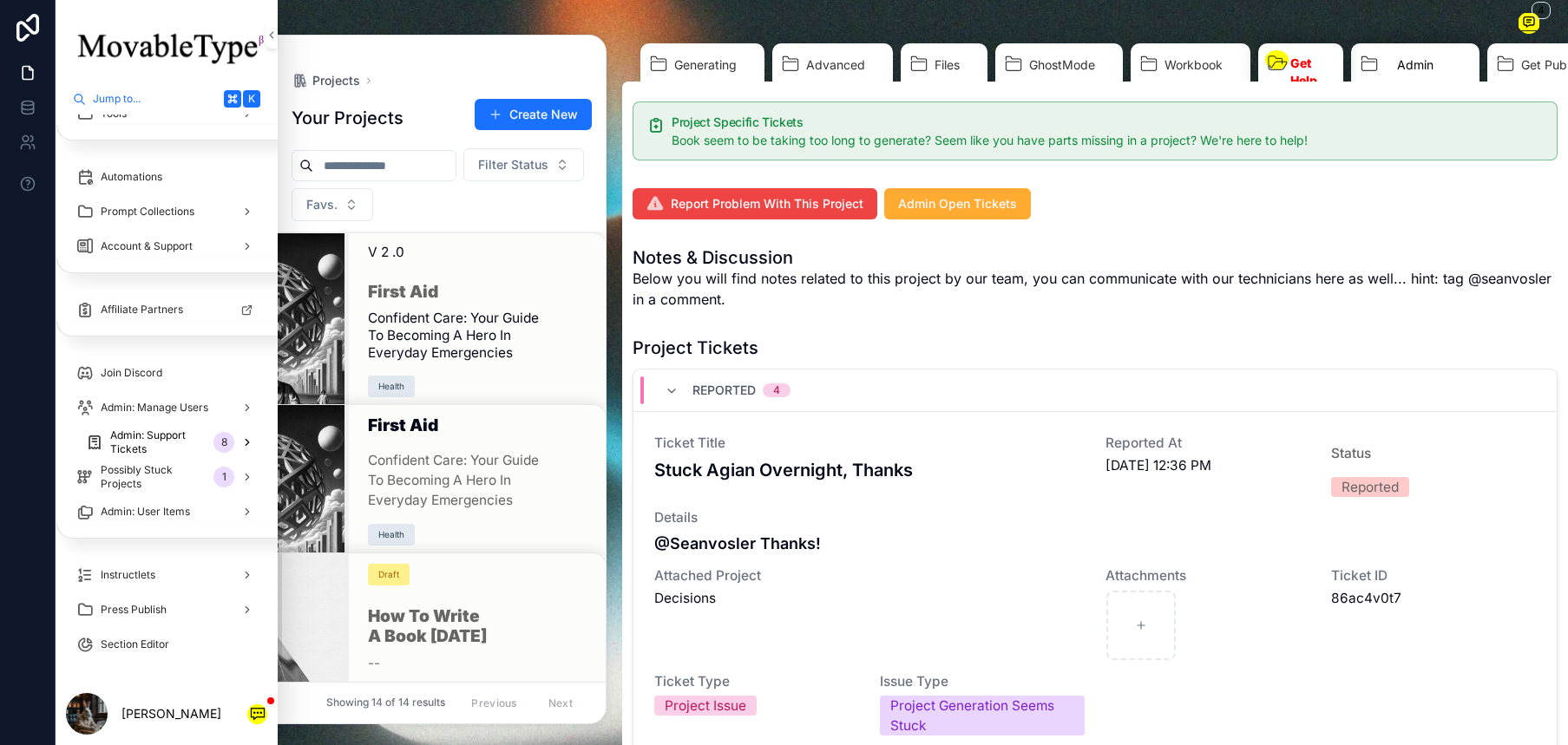
click at [1412, 56] on span "Admin" at bounding box center [1415, 65] width 37 height 18
